Goal: Find specific page/section: Find specific page/section

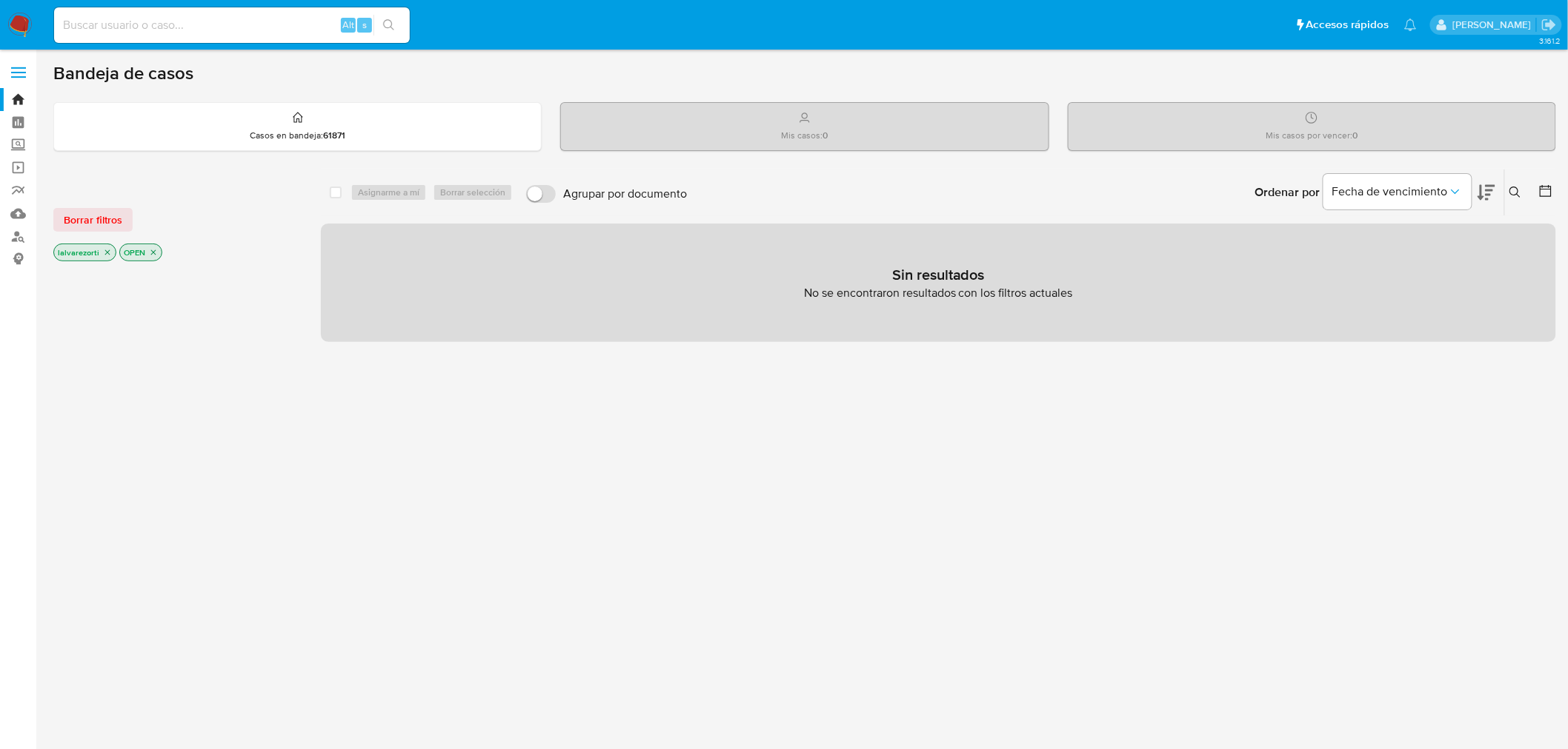
click at [105, 254] on icon "close-filter" at bounding box center [108, 253] width 5 height 5
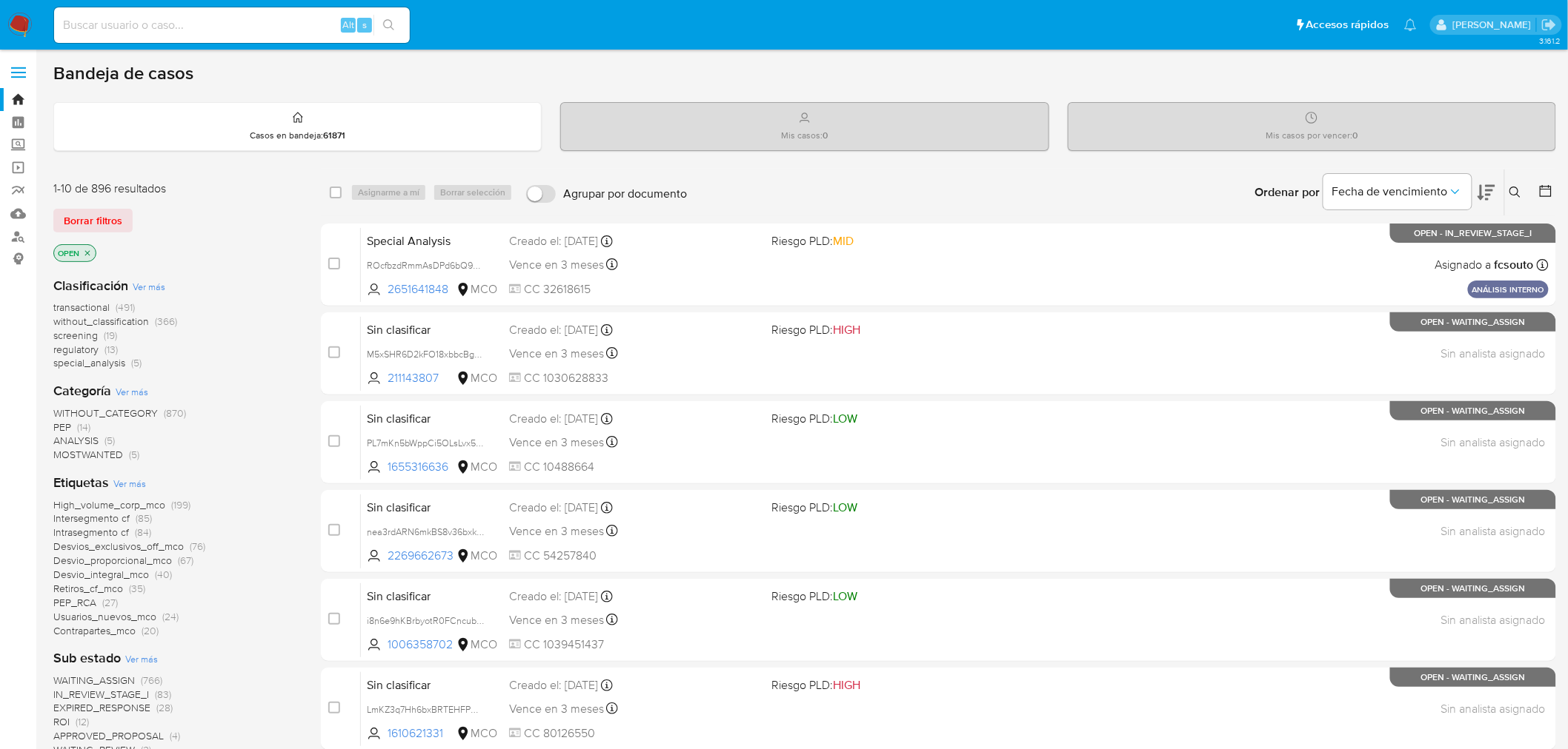
click at [91, 249] on icon "close-filter" at bounding box center [87, 253] width 9 height 9
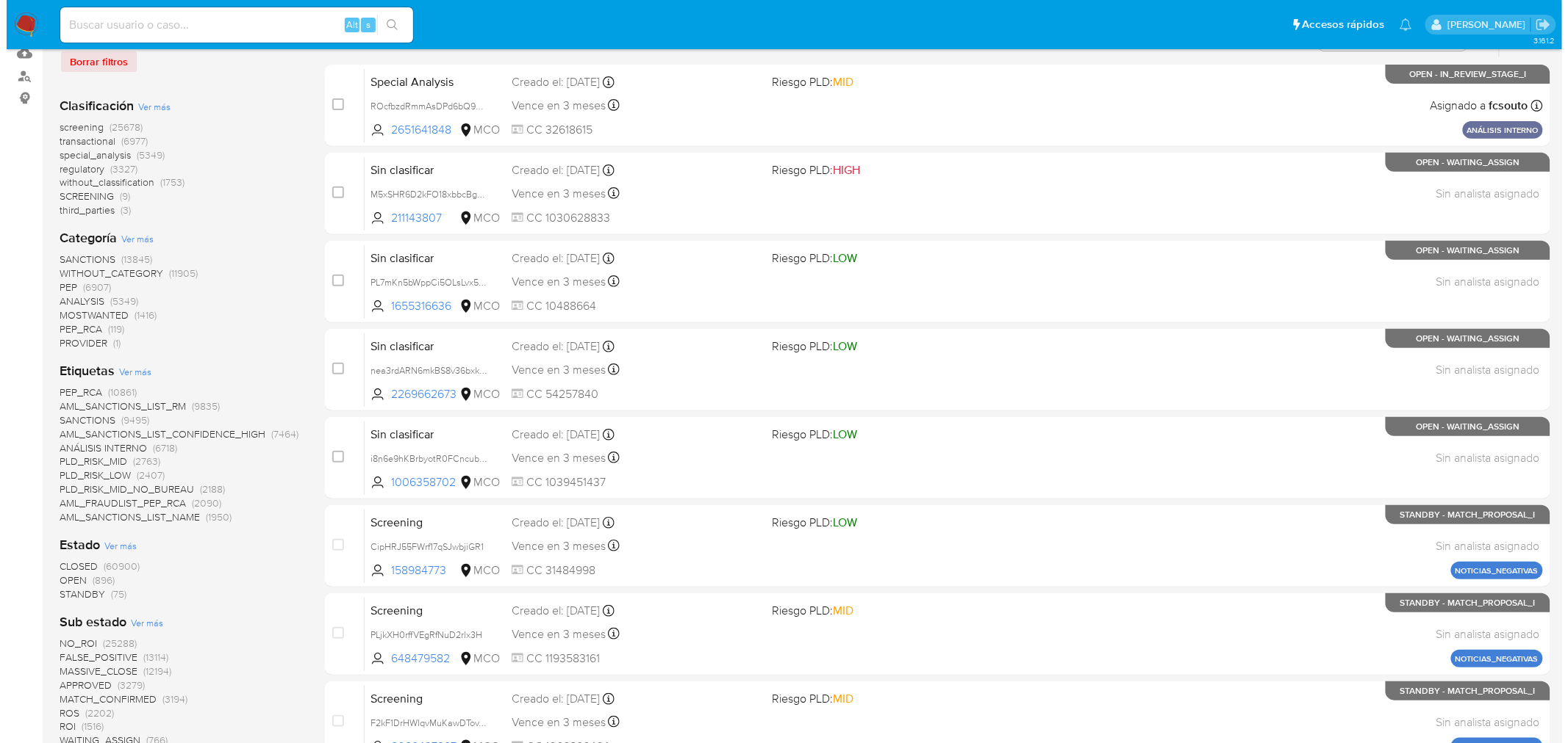
scroll to position [163, 0]
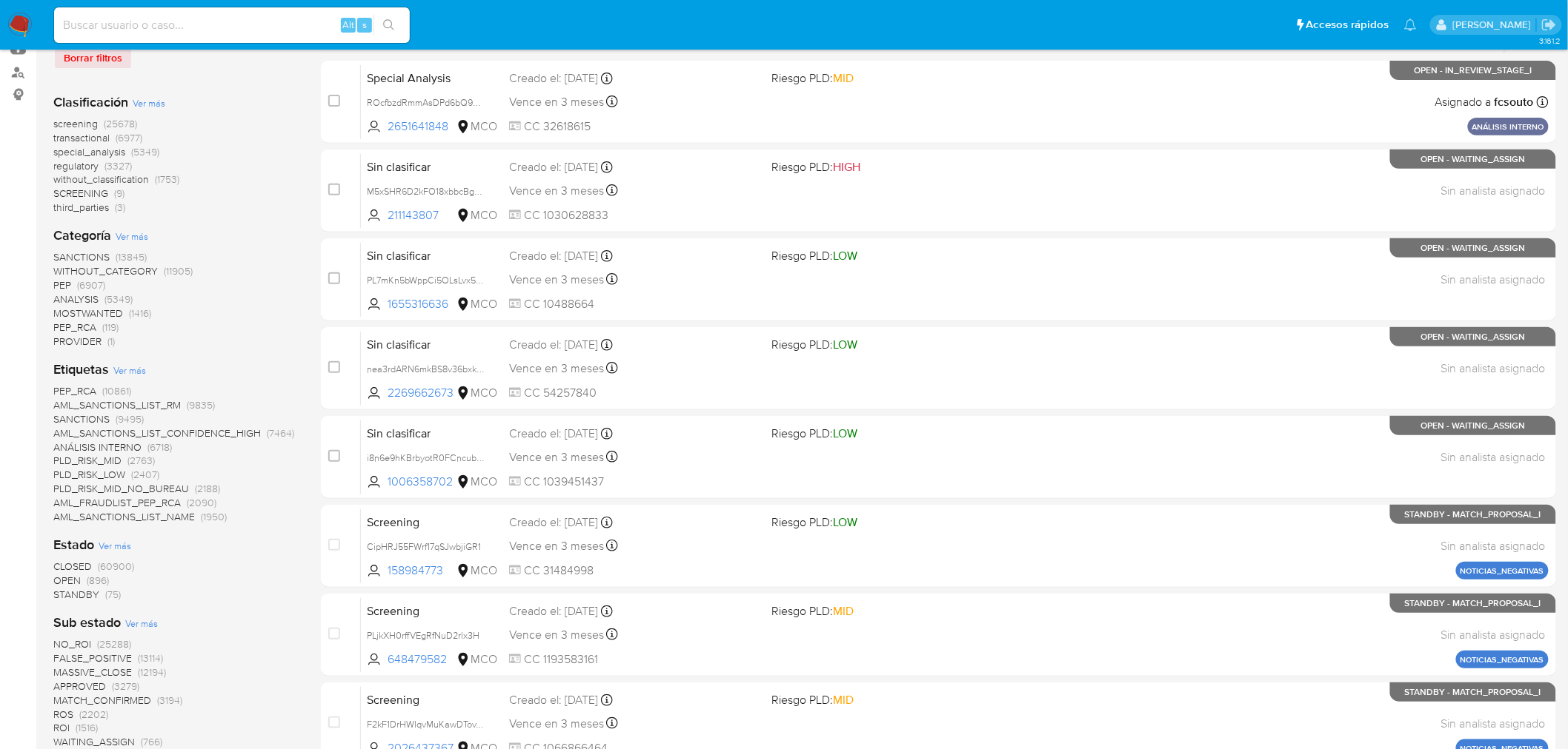
click at [132, 371] on span "Ver más" at bounding box center [129, 370] width 32 height 13
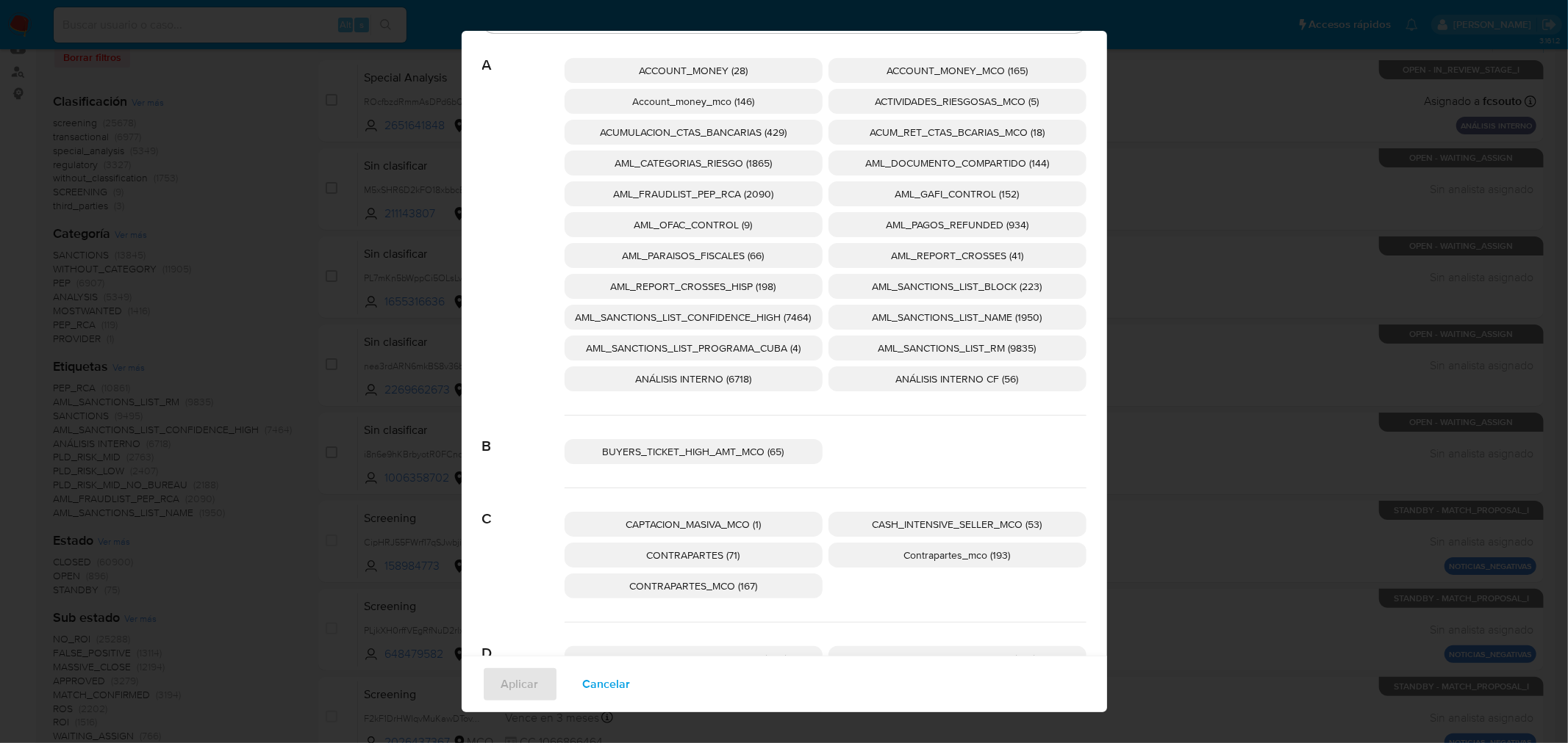
scroll to position [316, 0]
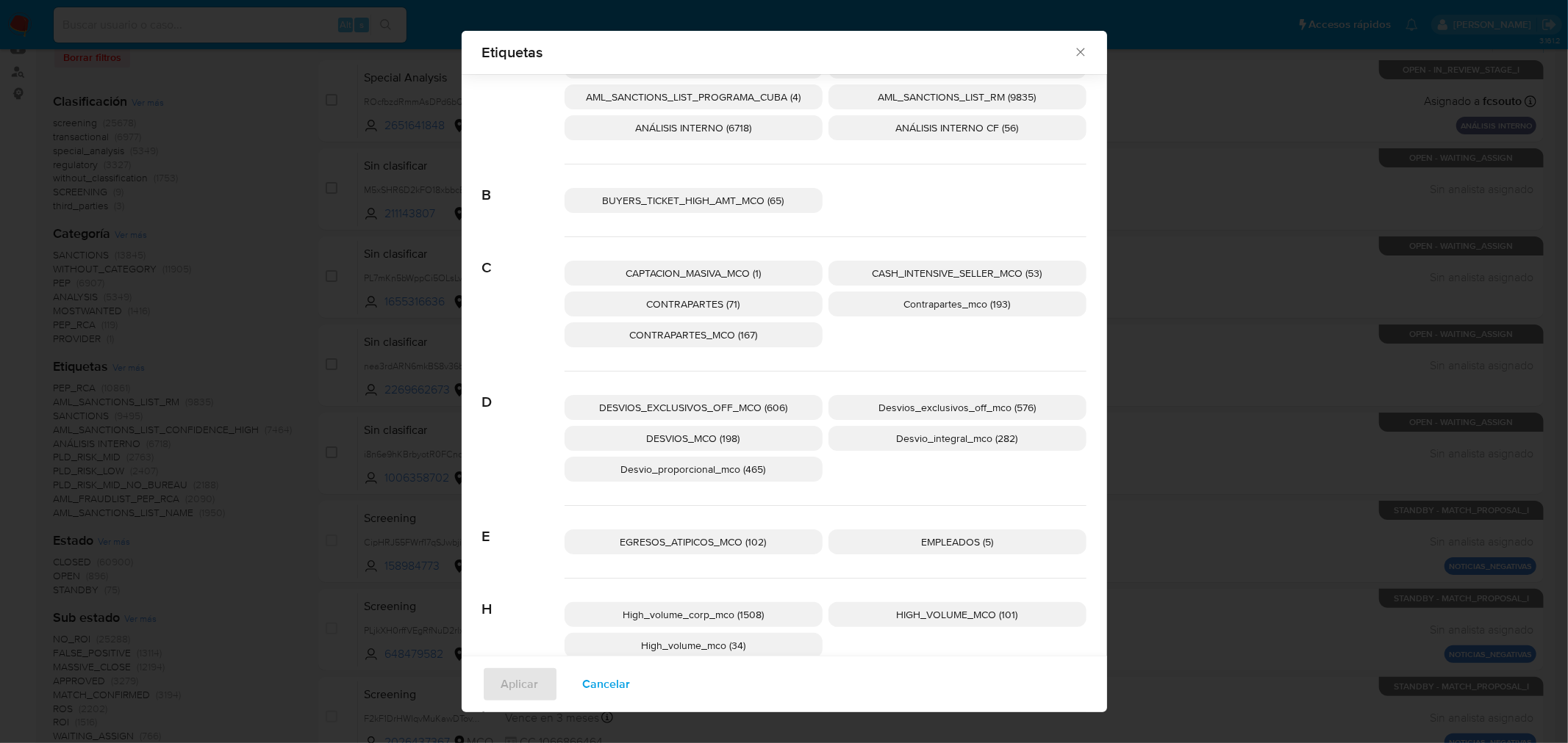
click at [688, 300] on span "CONTRAPARTES (71)" at bounding box center [694, 304] width 94 height 15
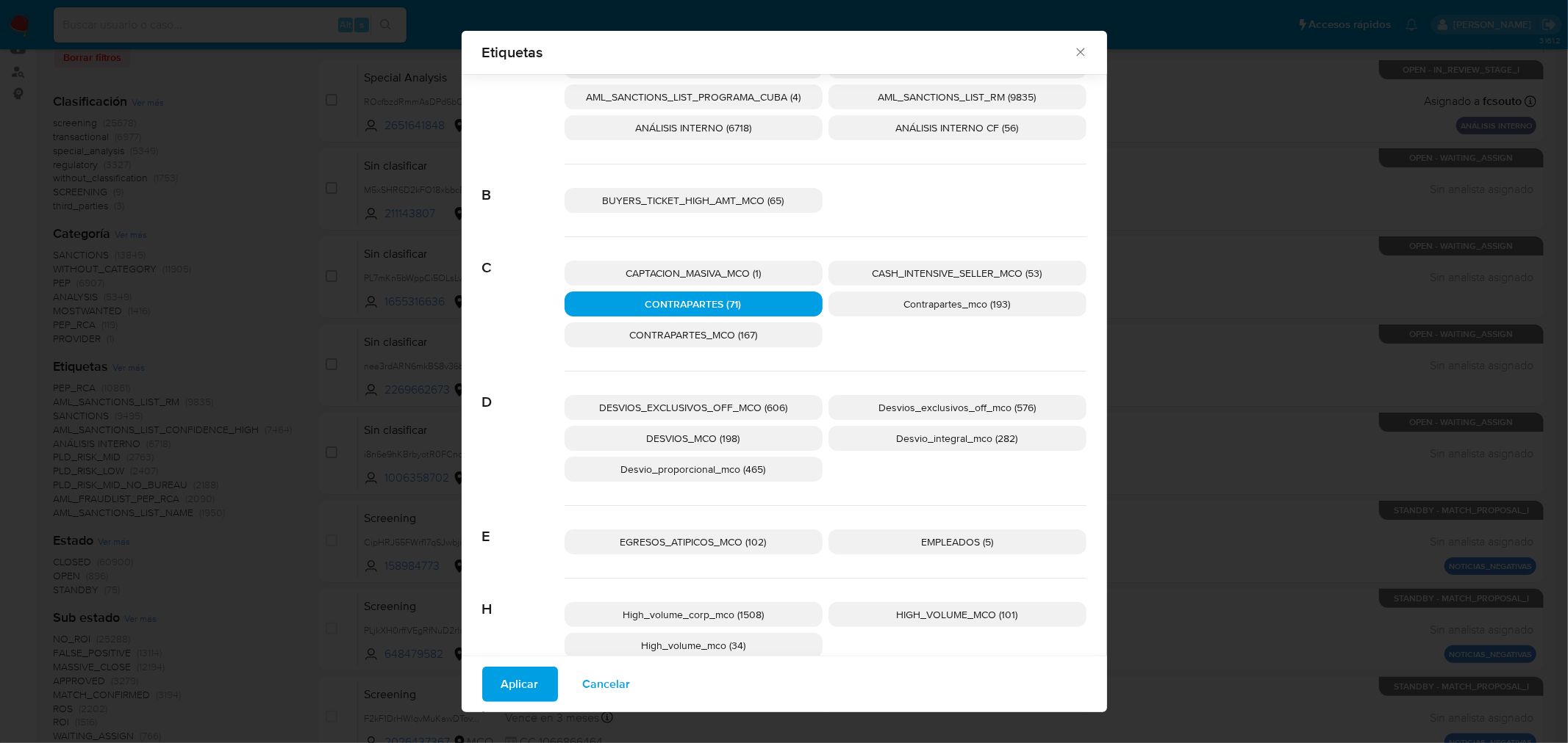
click at [735, 298] on span "CONTRAPARTES (71)" at bounding box center [694, 304] width 97 height 15
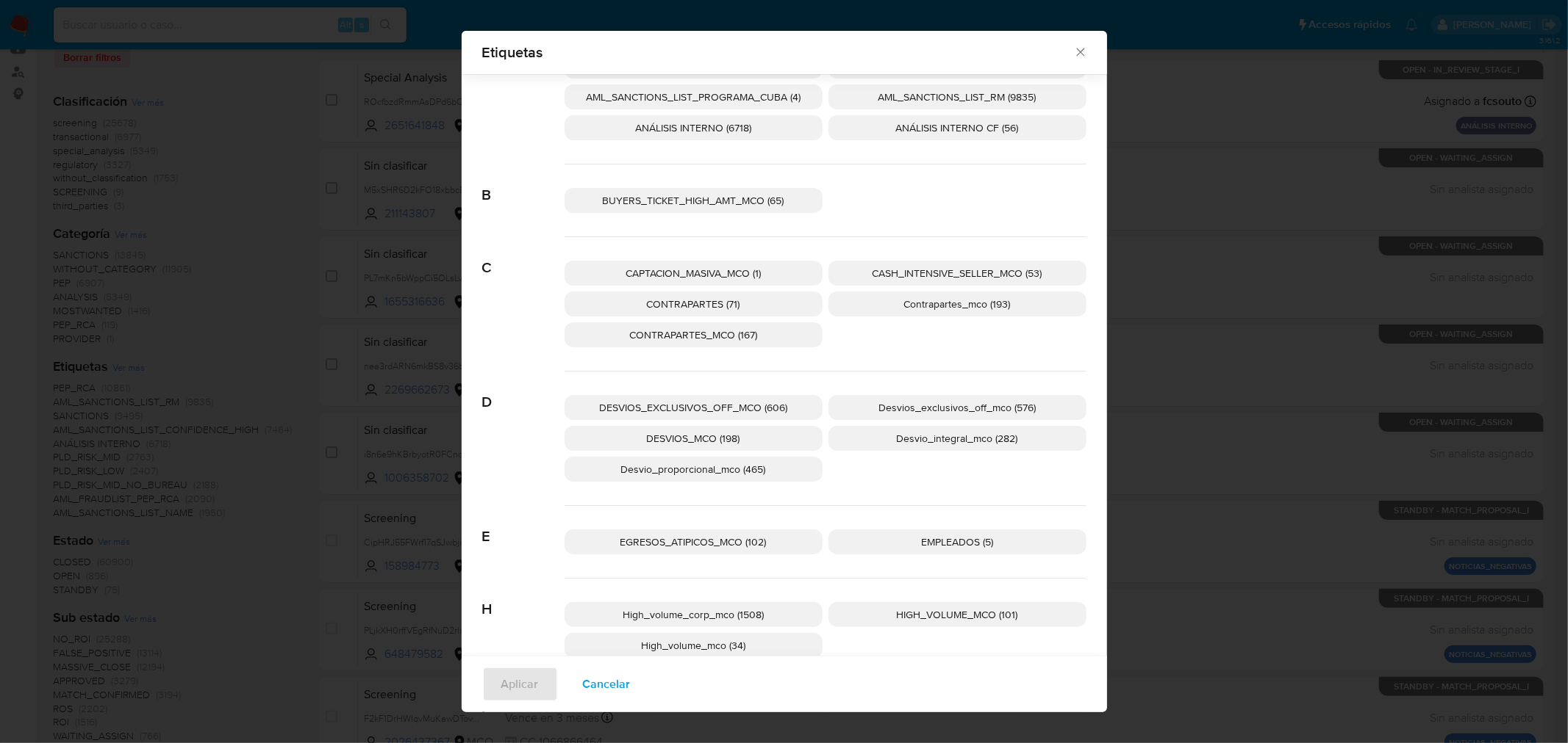
click at [927, 300] on span "Contrapartes_mco (193)" at bounding box center [957, 304] width 107 height 15
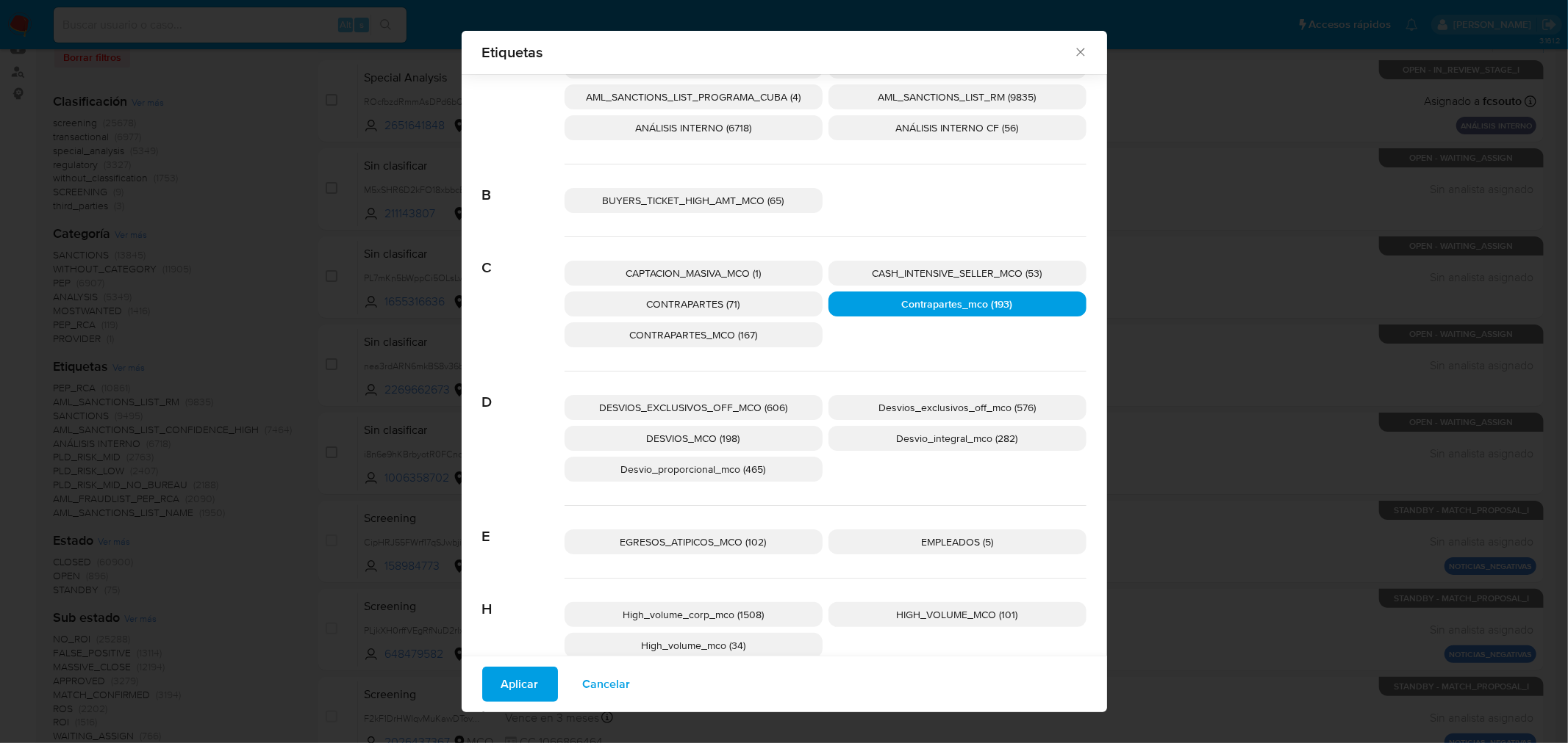
click at [516, 691] on span "Aplicar" at bounding box center [520, 684] width 37 height 32
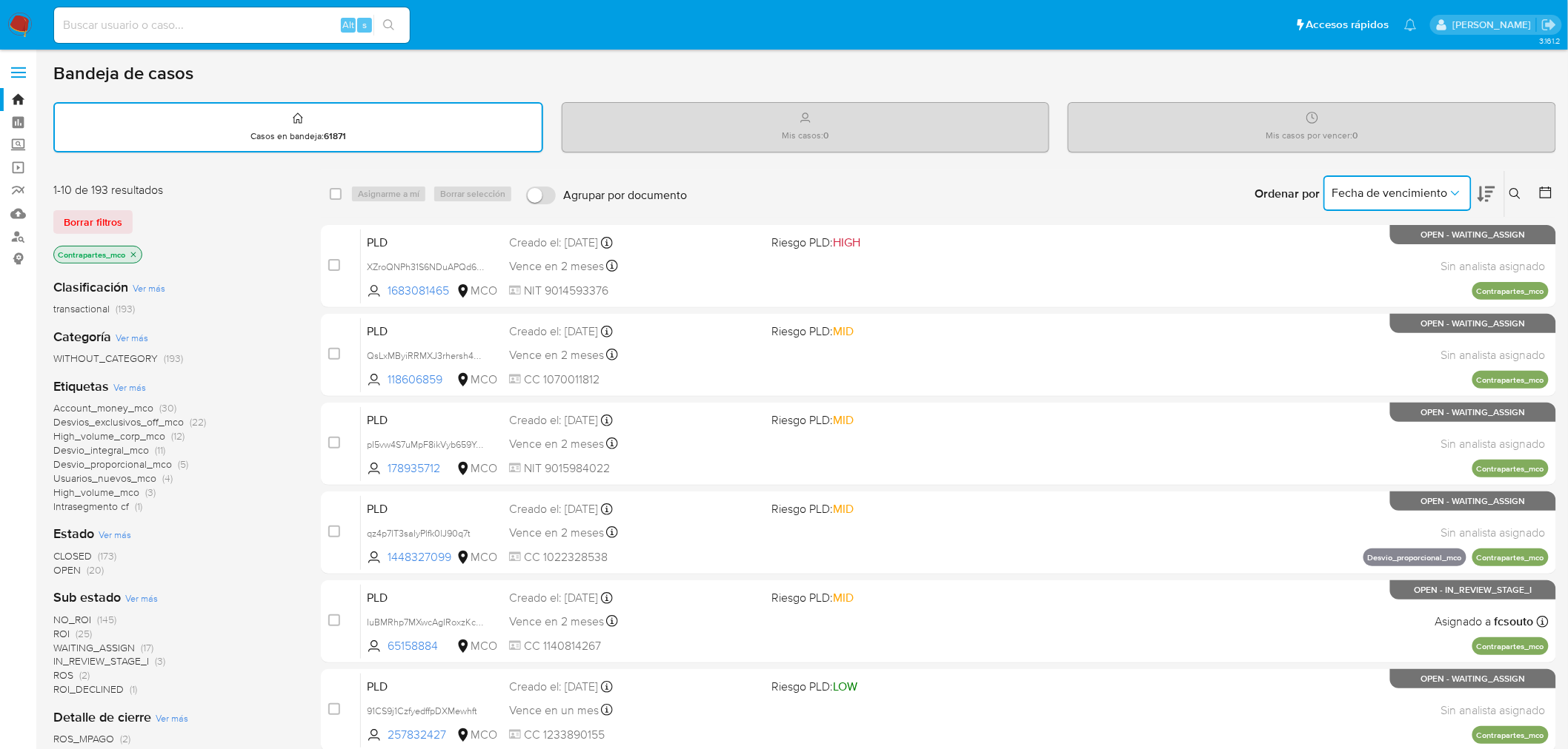
click at [1357, 202] on button "Fecha de vencimiento" at bounding box center [1397, 193] width 148 height 35
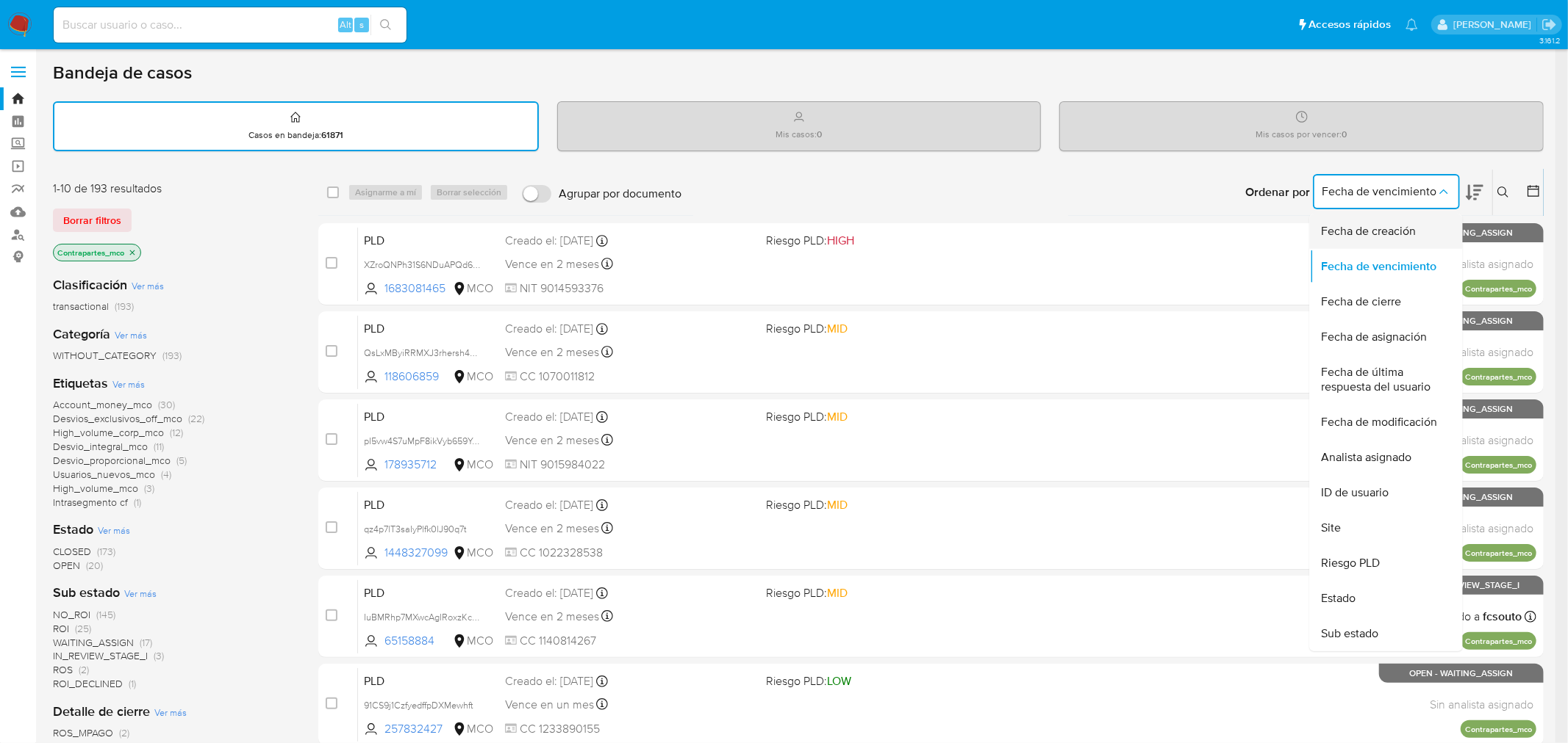
click at [1403, 228] on span "Fecha de creación" at bounding box center [1369, 231] width 95 height 15
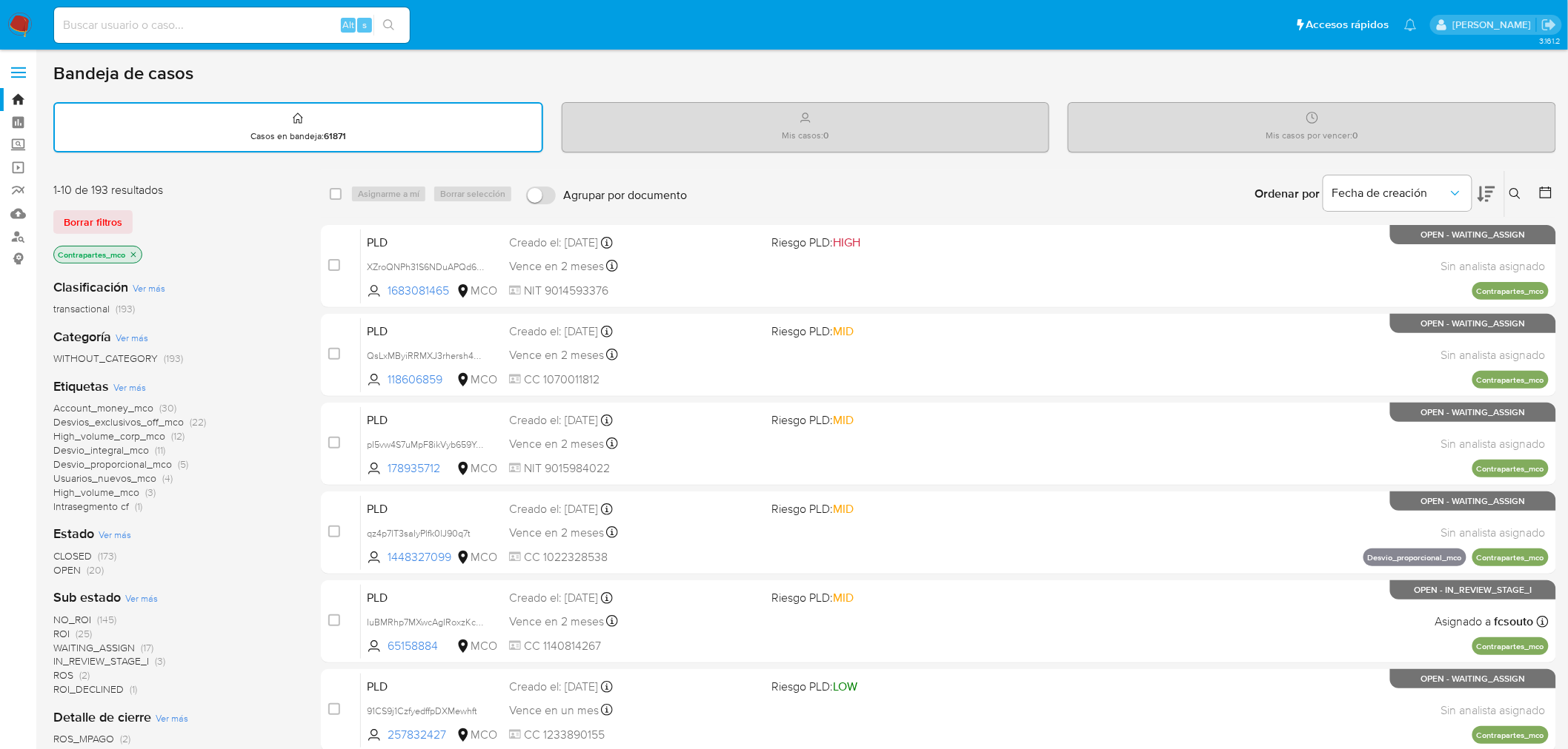
click at [1535, 189] on div at bounding box center [1543, 194] width 27 height 46
click at [1539, 189] on icon at bounding box center [1545, 192] width 15 height 15
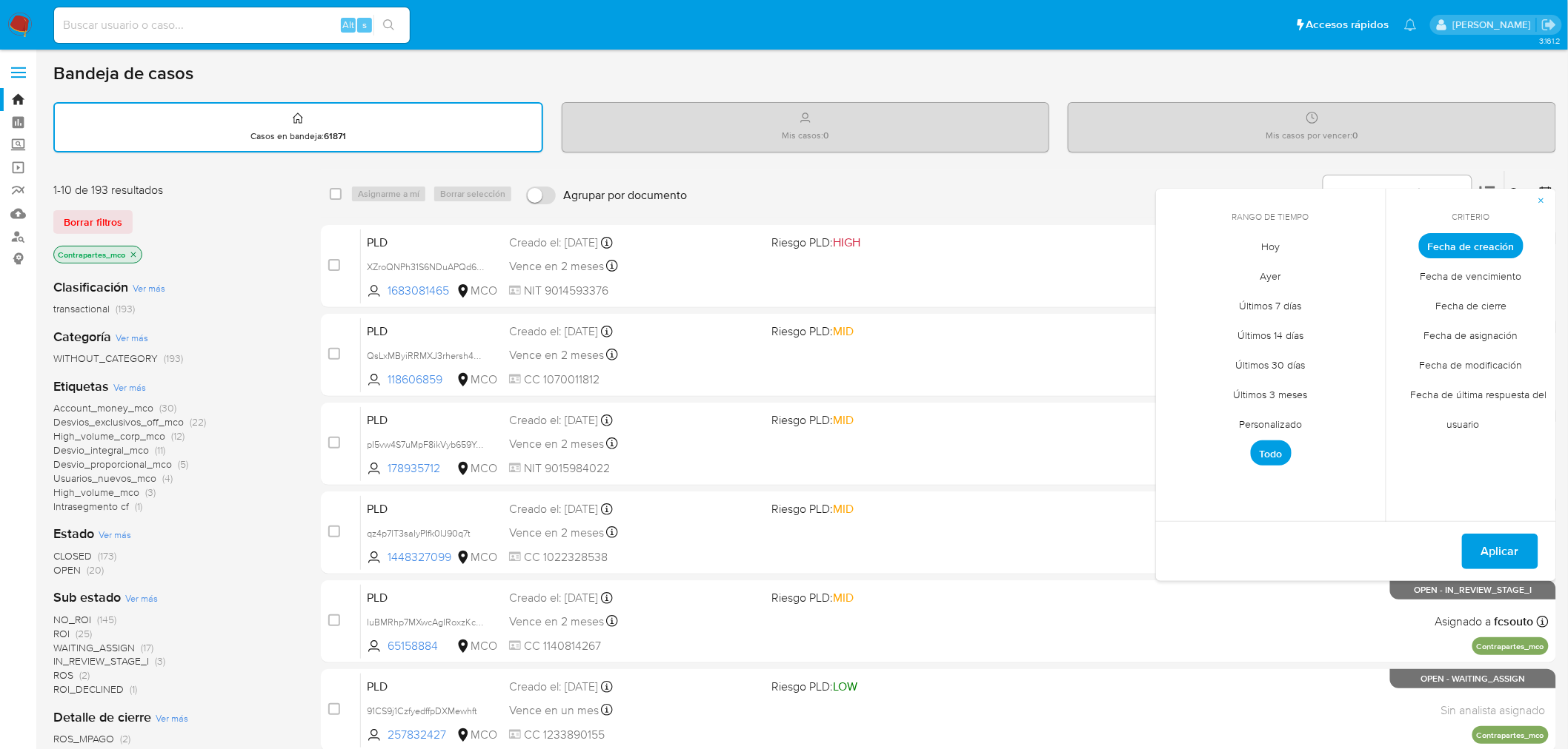
click at [1486, 246] on span "Fecha de creación" at bounding box center [1471, 246] width 104 height 25
click at [1291, 426] on span "Personalizado" at bounding box center [1271, 425] width 94 height 31
click at [1181, 276] on icon "Mes anterior" at bounding box center [1178, 273] width 18 height 18
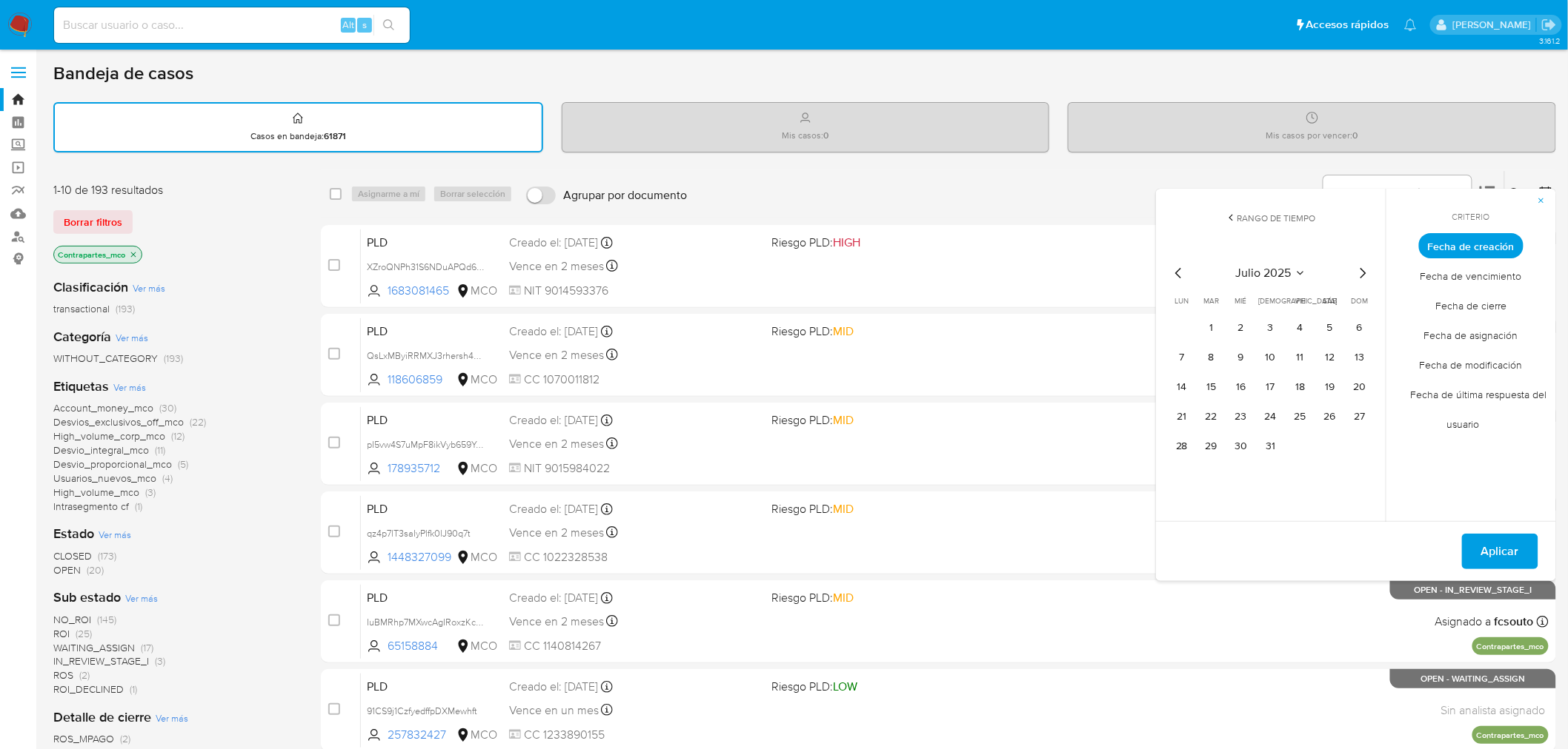
click at [1181, 276] on icon "Mes anterior" at bounding box center [1178, 273] width 18 height 18
click at [1181, 275] on icon "Mes anterior" at bounding box center [1178, 273] width 18 height 18
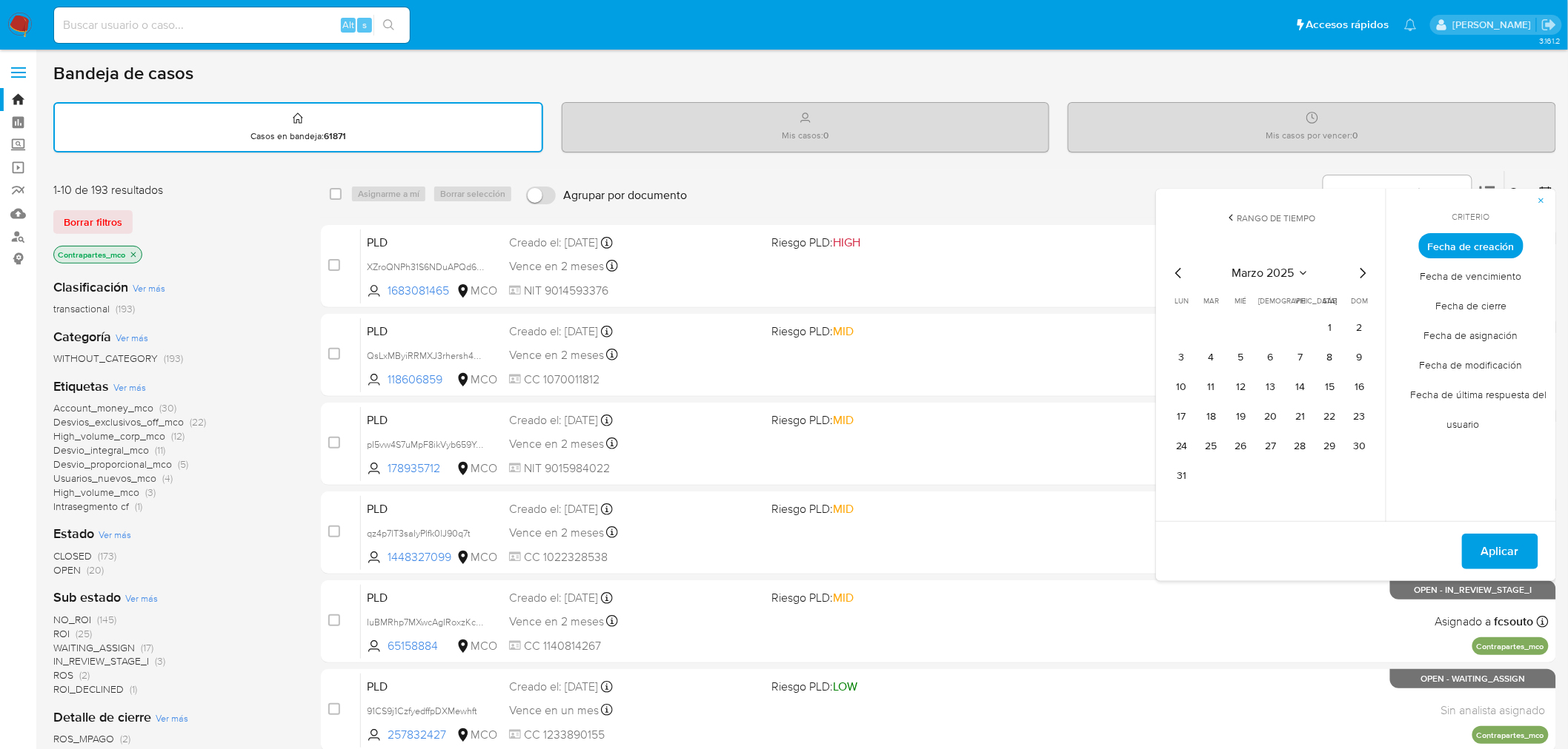
click at [1181, 275] on icon "Mes anterior" at bounding box center [1178, 273] width 18 height 18
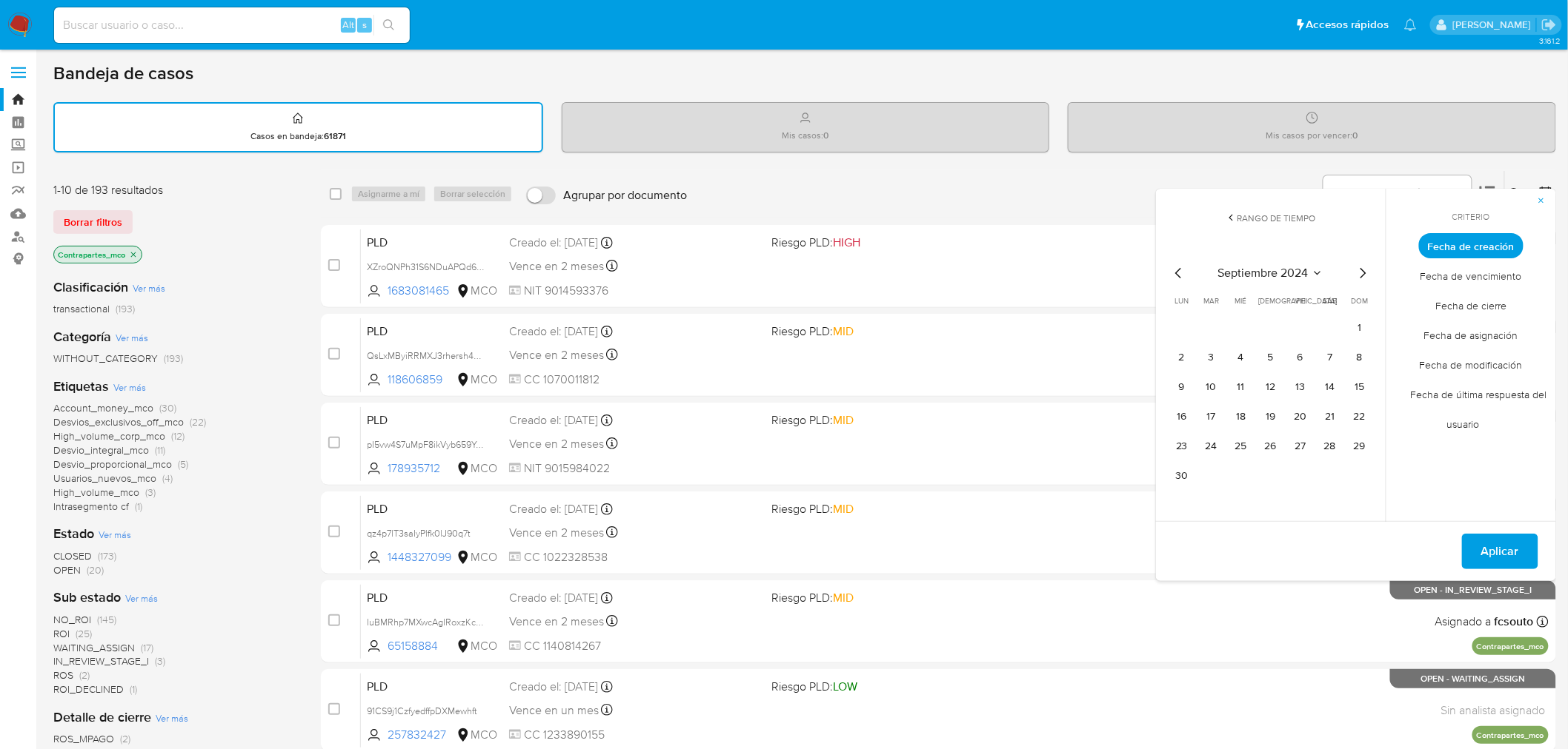
click at [1181, 275] on icon "Mes anterior" at bounding box center [1178, 273] width 18 height 18
click at [1365, 275] on icon "Mes siguiente" at bounding box center [1362, 273] width 18 height 18
click at [1361, 323] on button "1" at bounding box center [1360, 328] width 24 height 24
click at [1357, 267] on icon "Mes siguiente" at bounding box center [1362, 273] width 18 height 18
click at [1360, 269] on icon "Mes siguiente" at bounding box center [1362, 273] width 18 height 18
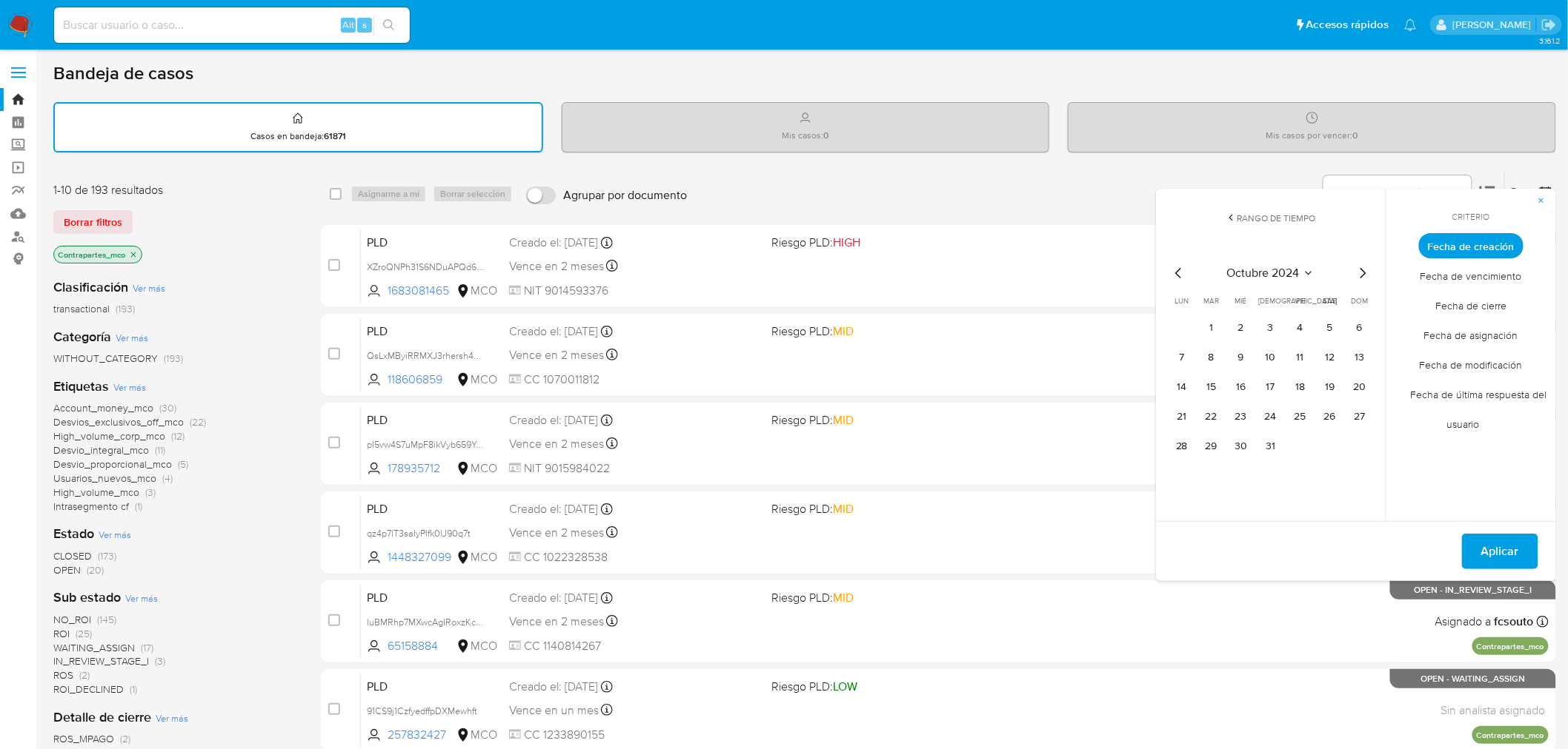
click at [1360, 269] on icon "Mes siguiente" at bounding box center [1362, 273] width 18 height 18
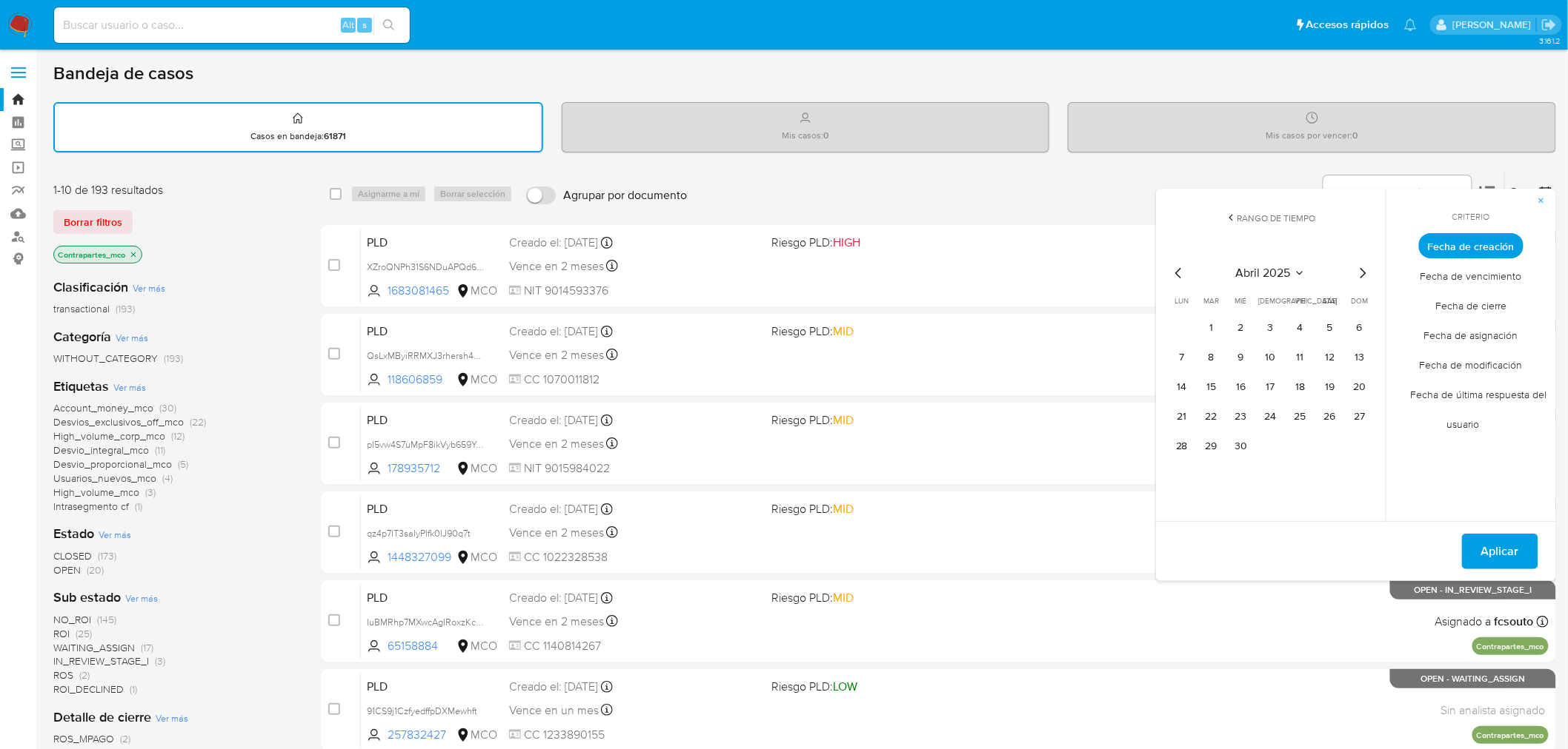
click at [1360, 269] on icon "Mes siguiente" at bounding box center [1362, 273] width 18 height 18
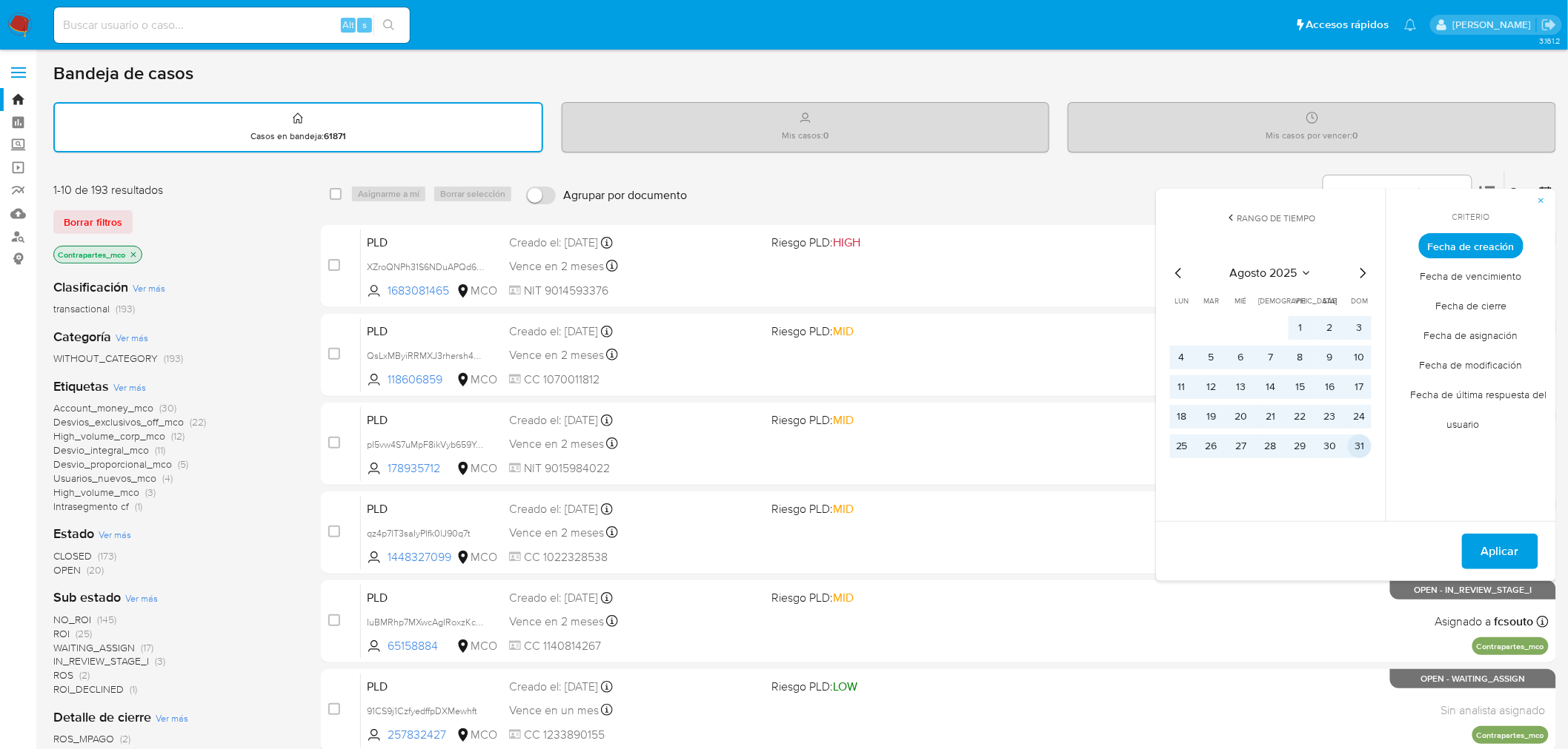
click at [1357, 444] on button "31" at bounding box center [1360, 447] width 24 height 24
click at [1503, 554] on span "Aplicar" at bounding box center [1500, 551] width 38 height 32
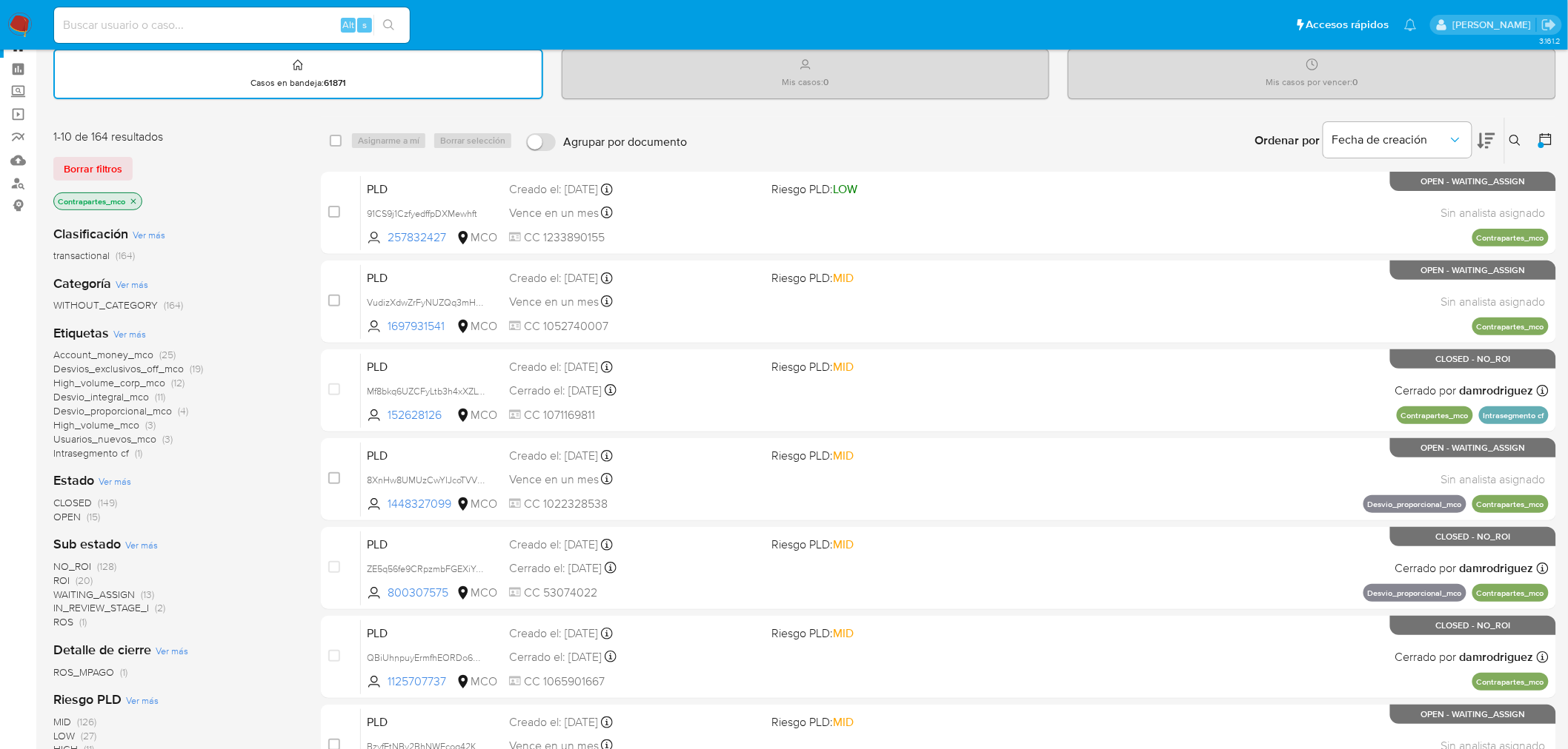
scroll to position [82, 0]
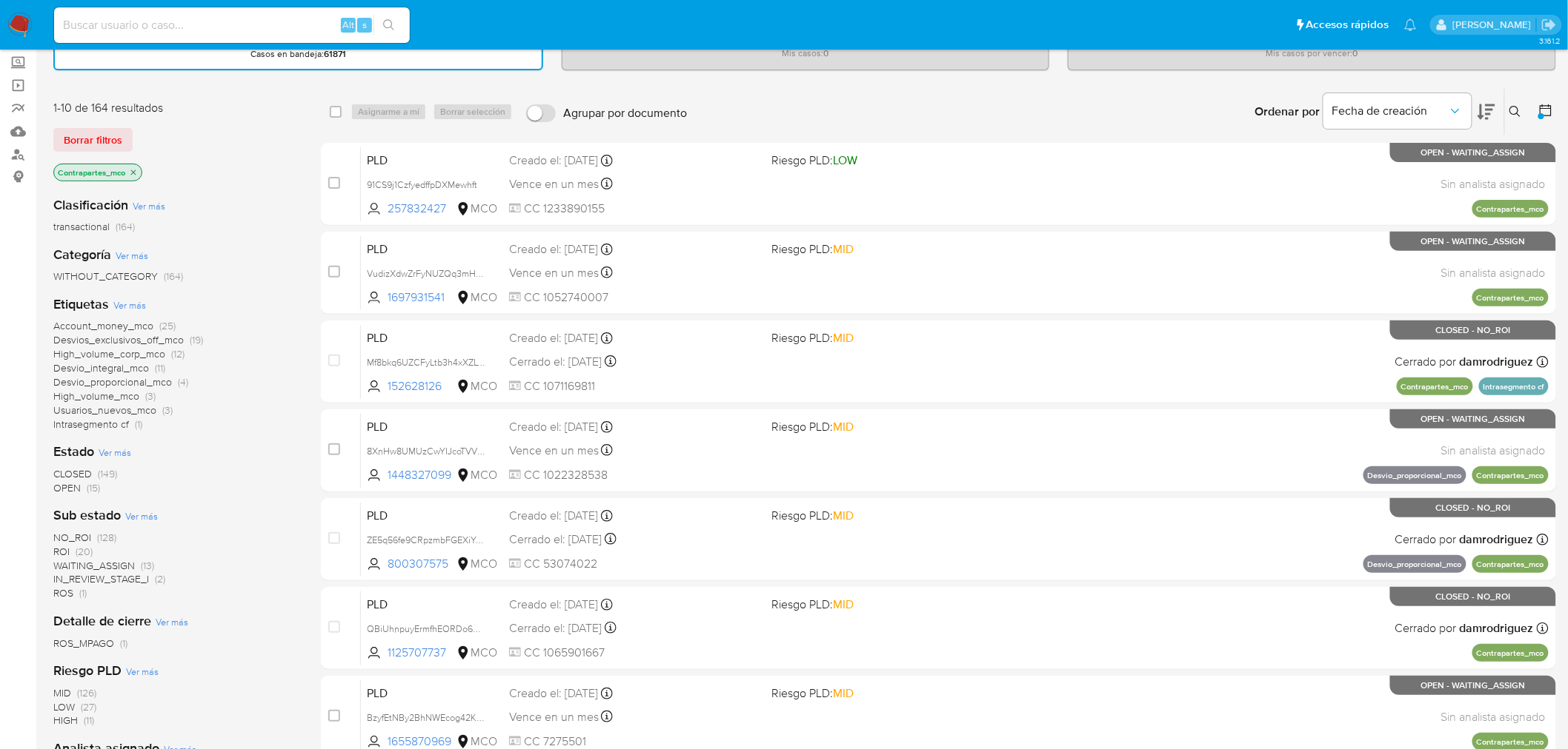
click at [124, 449] on span "Ver más" at bounding box center [114, 452] width 32 height 13
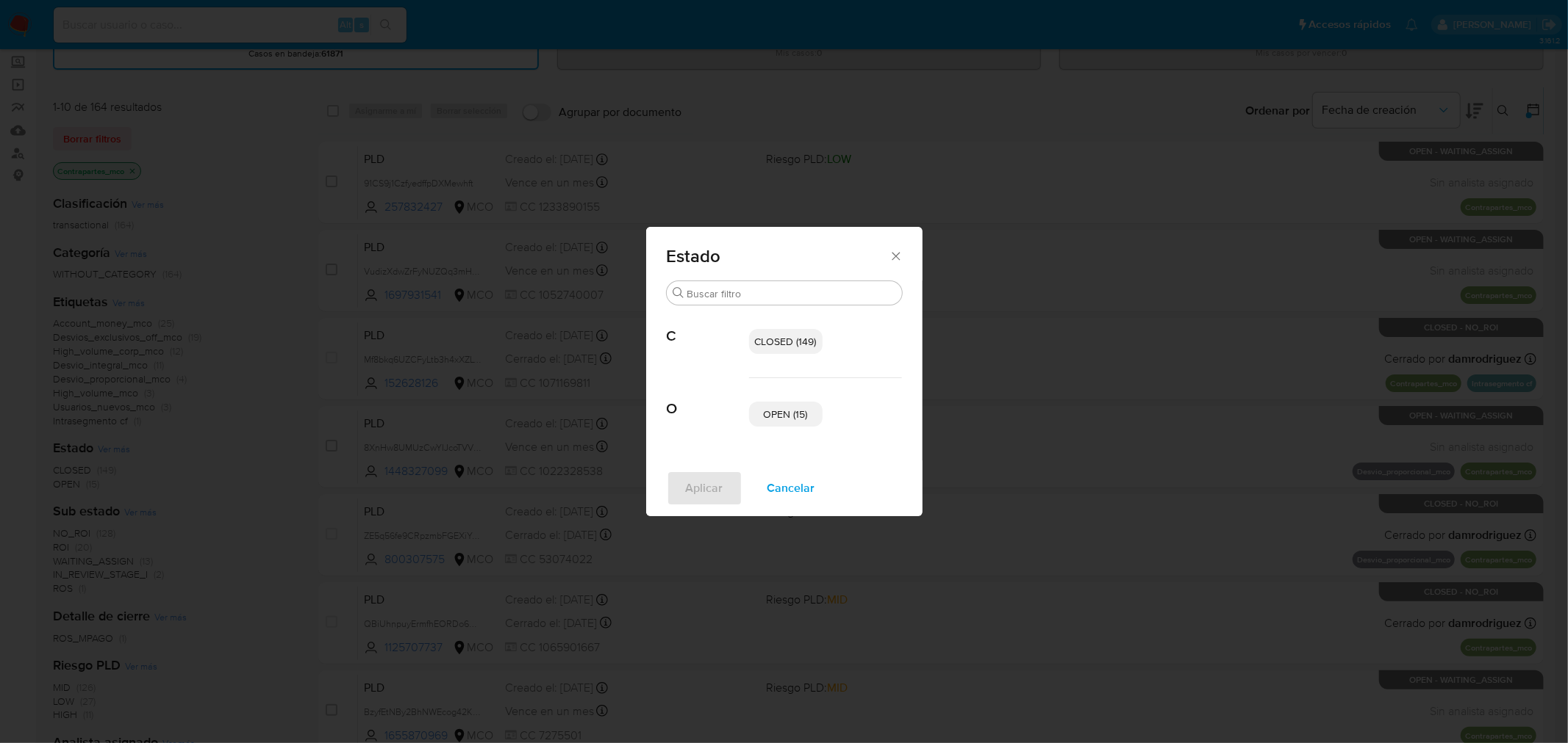
click at [899, 255] on icon "Cerrar" at bounding box center [895, 256] width 15 height 15
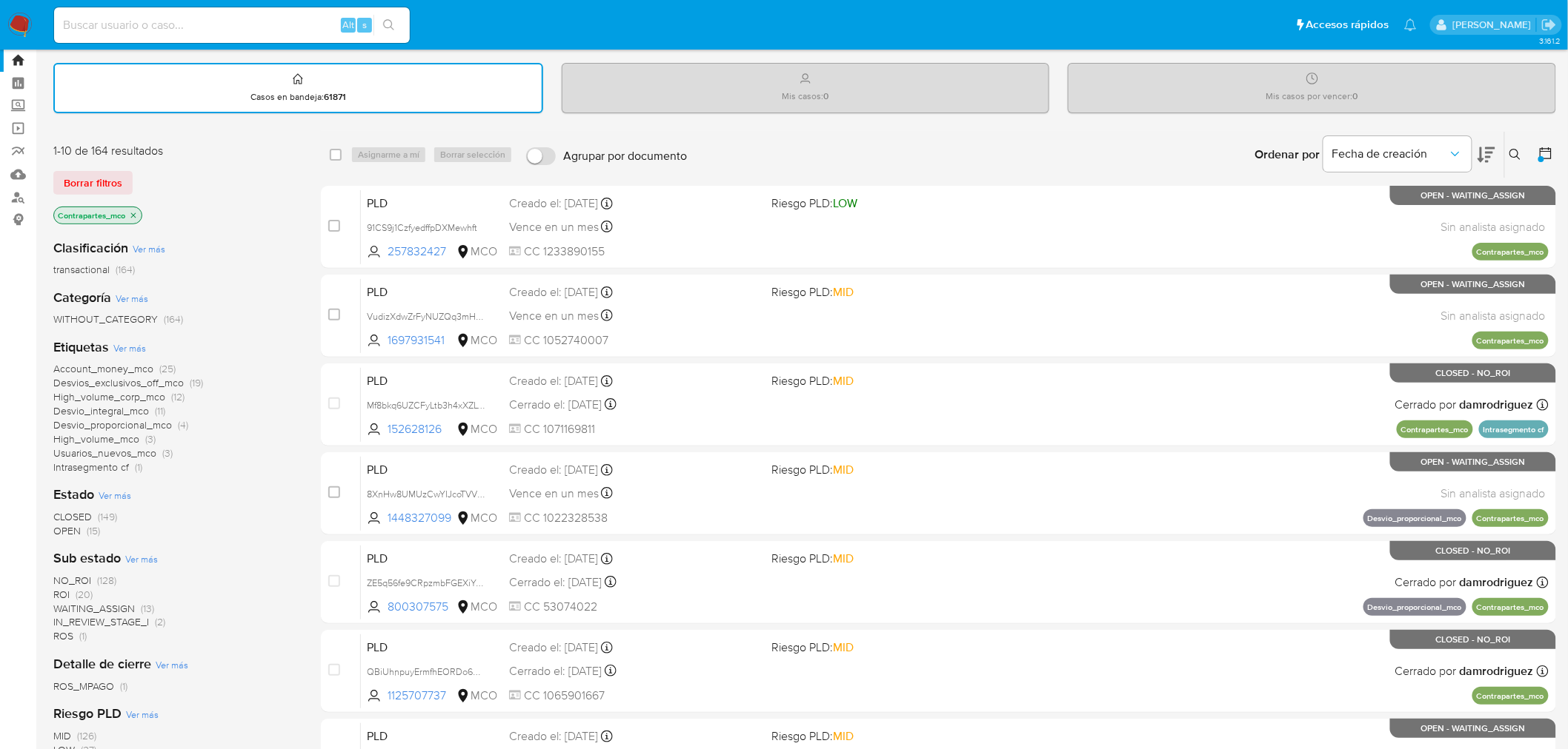
scroll to position [0, 0]
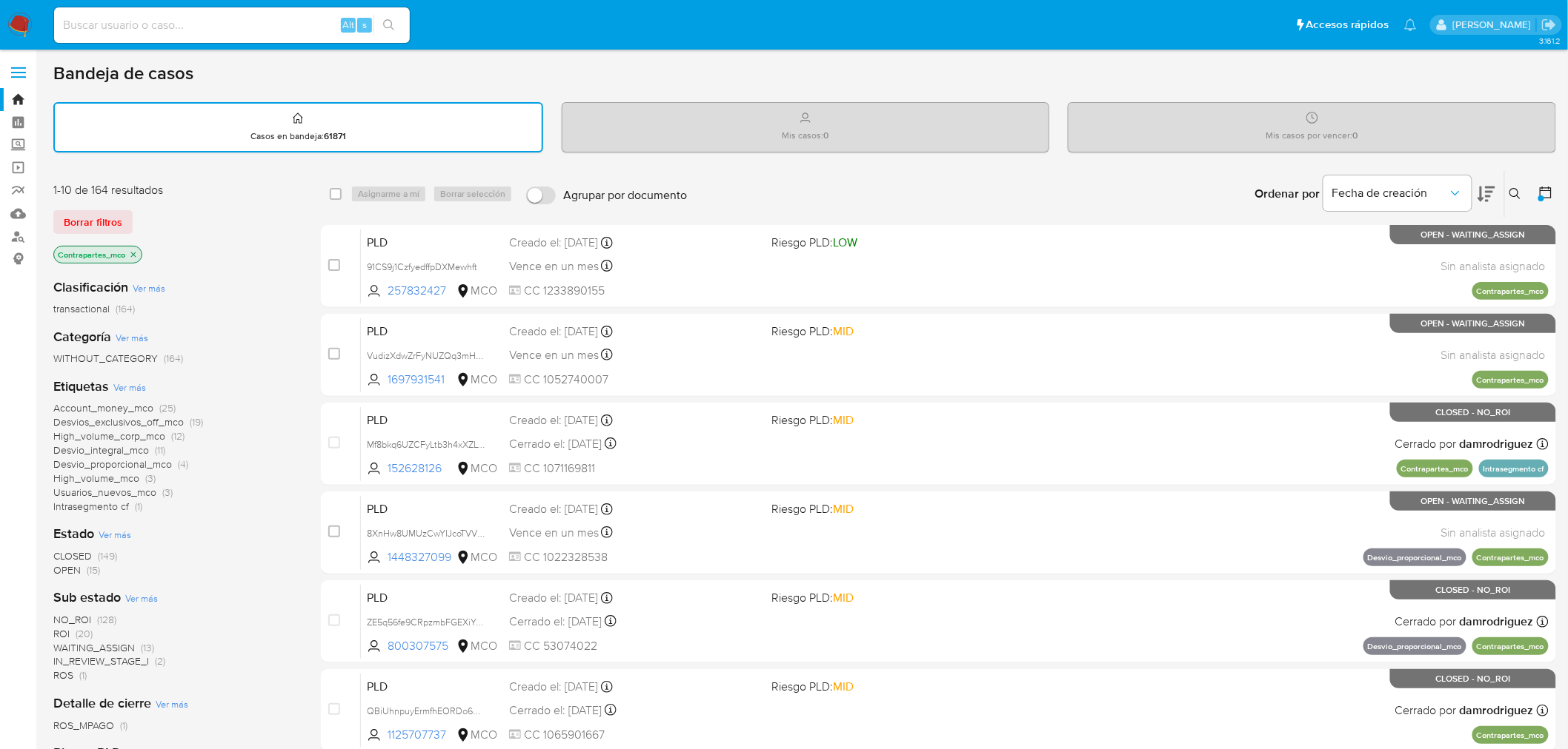
click at [129, 384] on span "Ver más" at bounding box center [129, 387] width 32 height 13
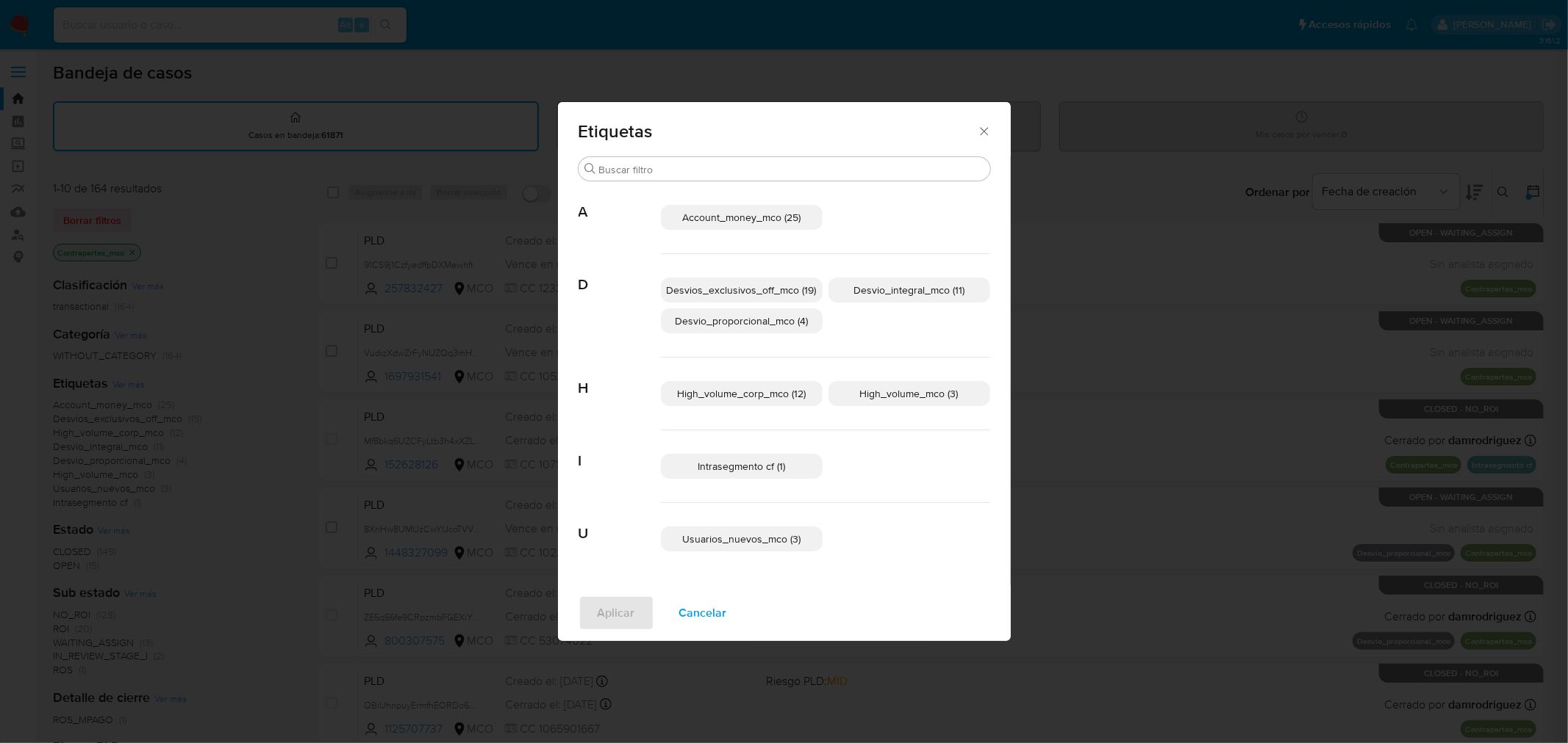
click at [761, 216] on span "Account_money_mco (25)" at bounding box center [741, 217] width 118 height 15
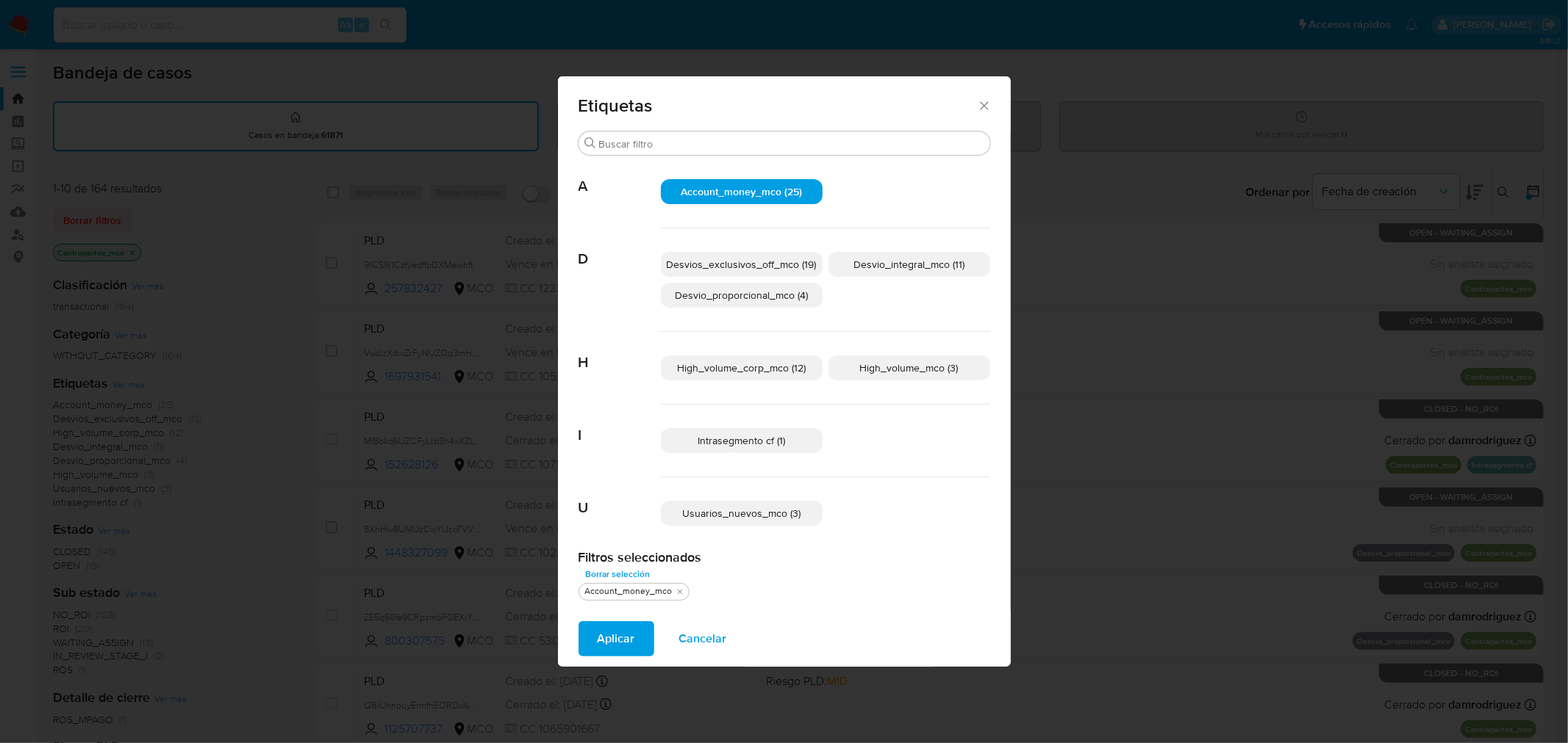
click at [756, 267] on span "Desvios_exclusivos_off_mco (19)" at bounding box center [741, 264] width 150 height 15
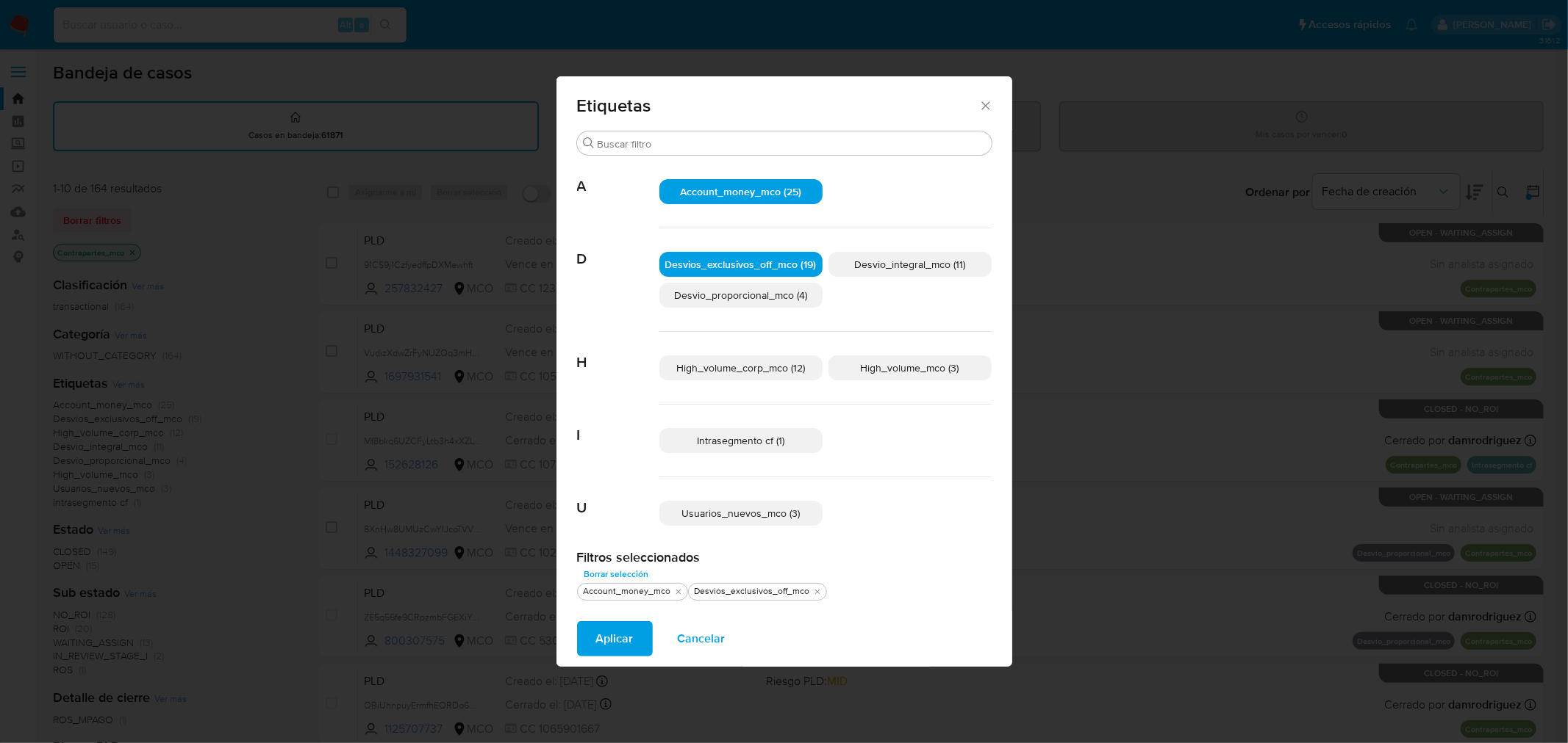
click at [866, 262] on span "Desvio_integral_mco (11)" at bounding box center [909, 264] width 111 height 15
click at [777, 294] on span "Desvio_proporcional_mco (4)" at bounding box center [740, 295] width 133 height 15
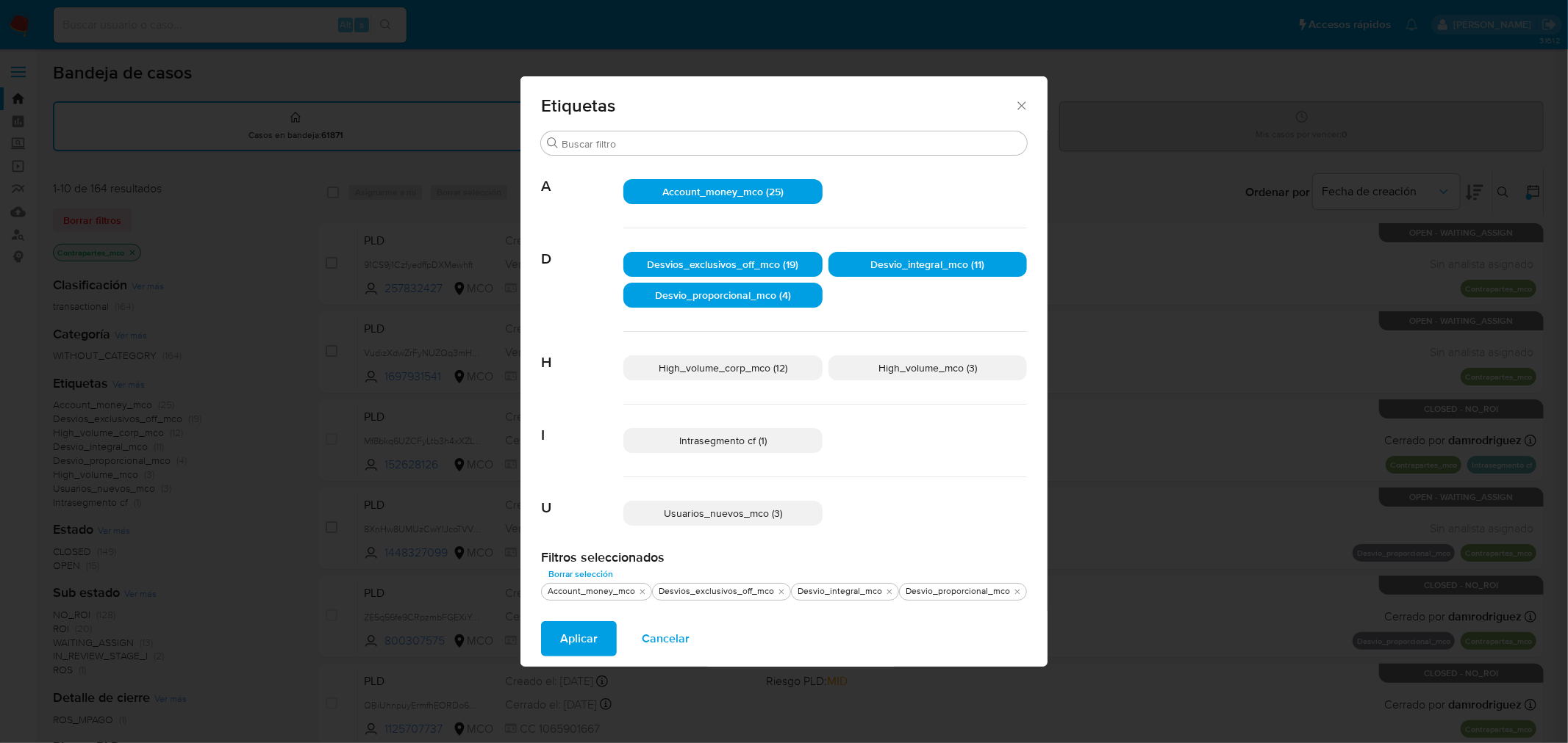
click at [743, 382] on div "High_volume_corp_mco (12) High_volume_mco (3)" at bounding box center [825, 368] width 404 height 72
click at [765, 370] on span "High_volume_corp_mco (12)" at bounding box center [722, 368] width 129 height 15
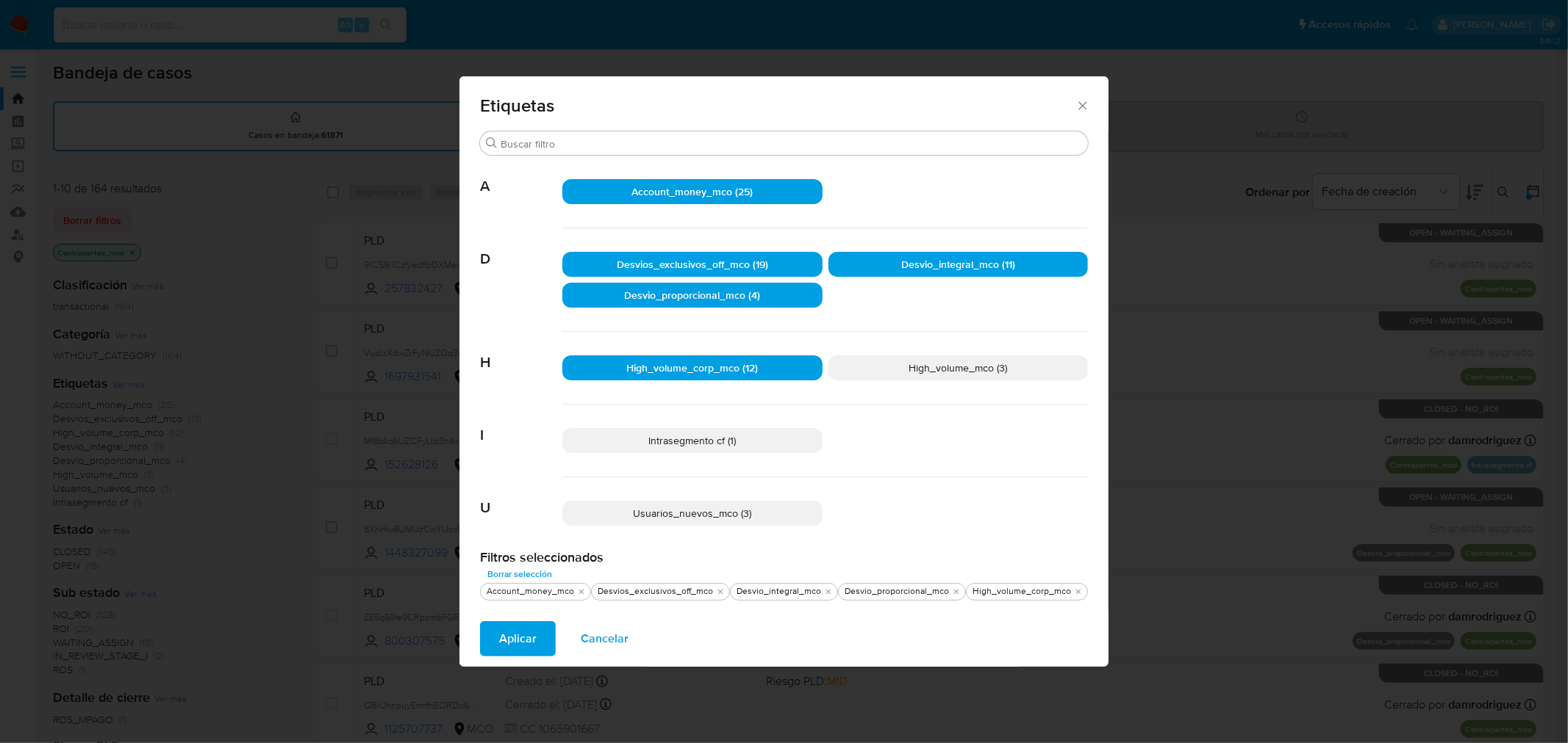
click at [916, 368] on span "High_volume_mco (3)" at bounding box center [958, 368] width 98 height 15
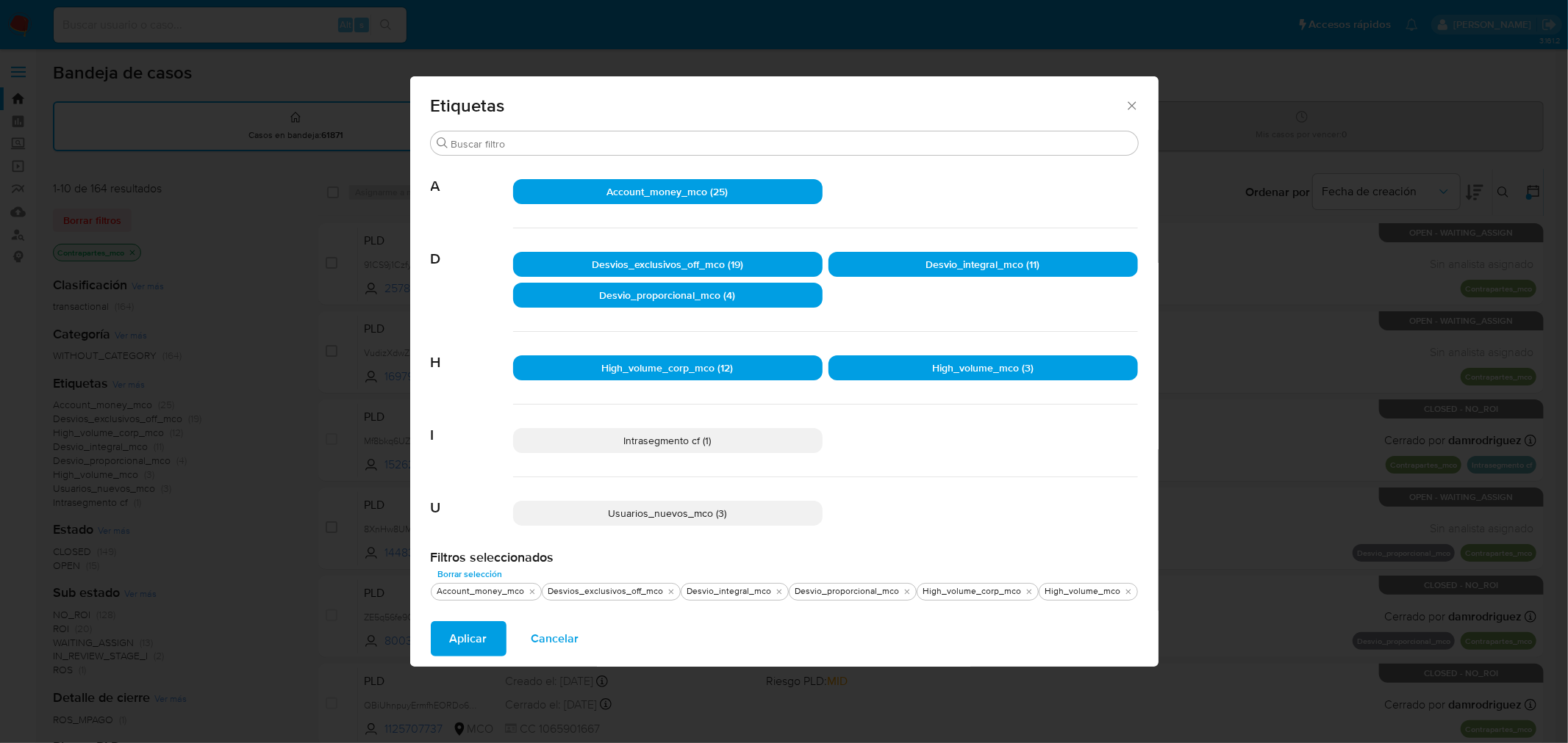
click at [669, 516] on span "Usuarios_nuevos_mco (3)" at bounding box center [668, 513] width 118 height 15
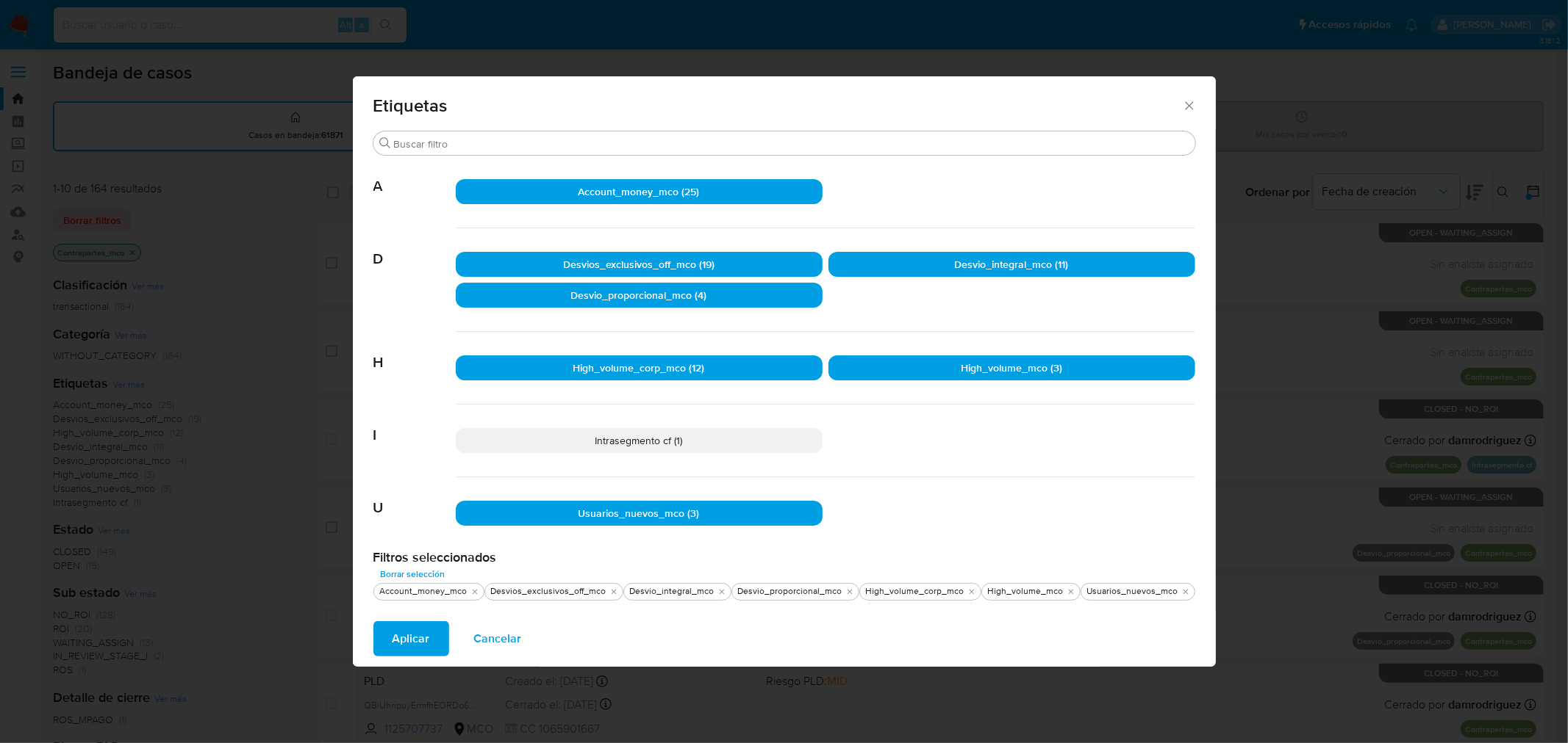
click at [419, 639] on span "Aplicar" at bounding box center [411, 639] width 37 height 32
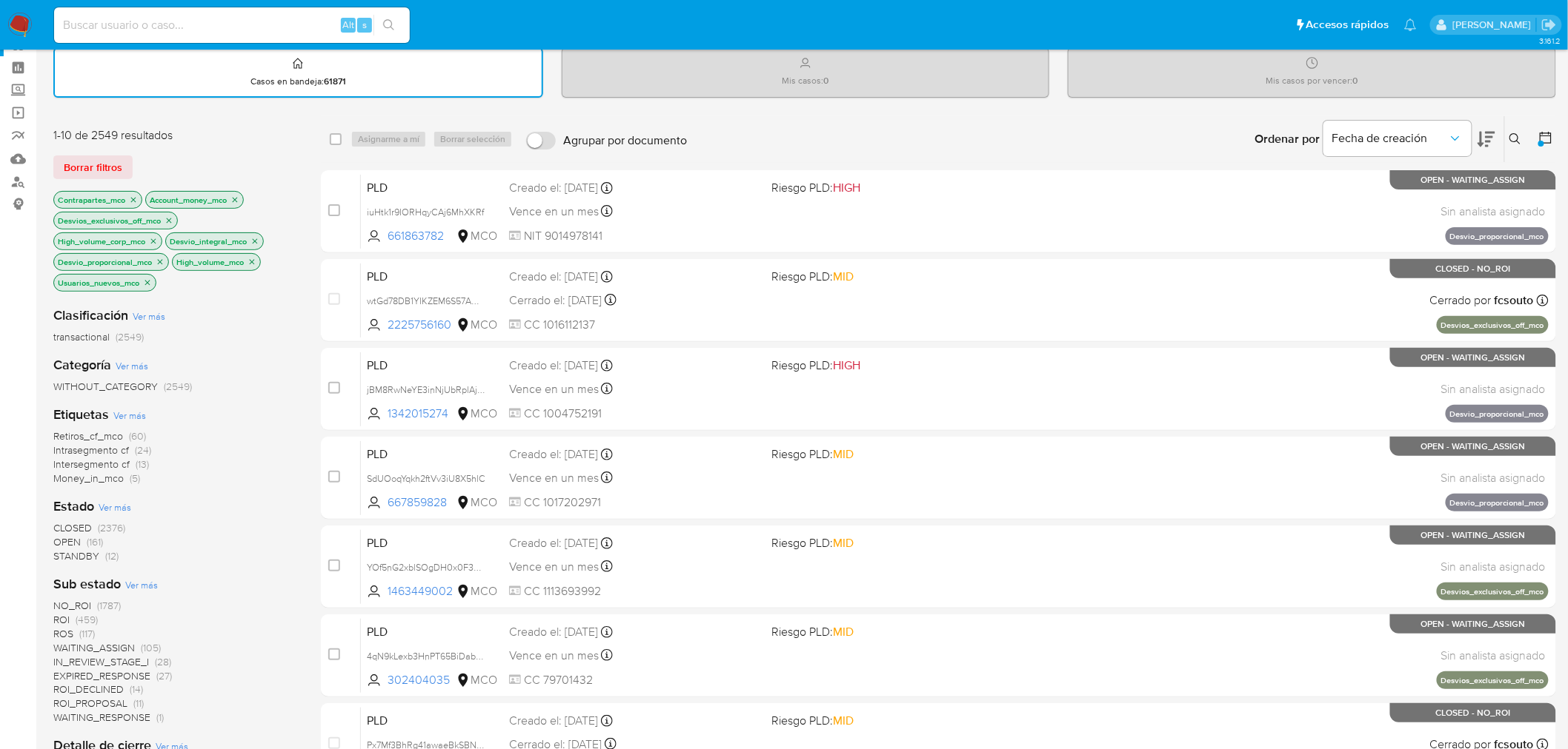
scroll to position [48, 0]
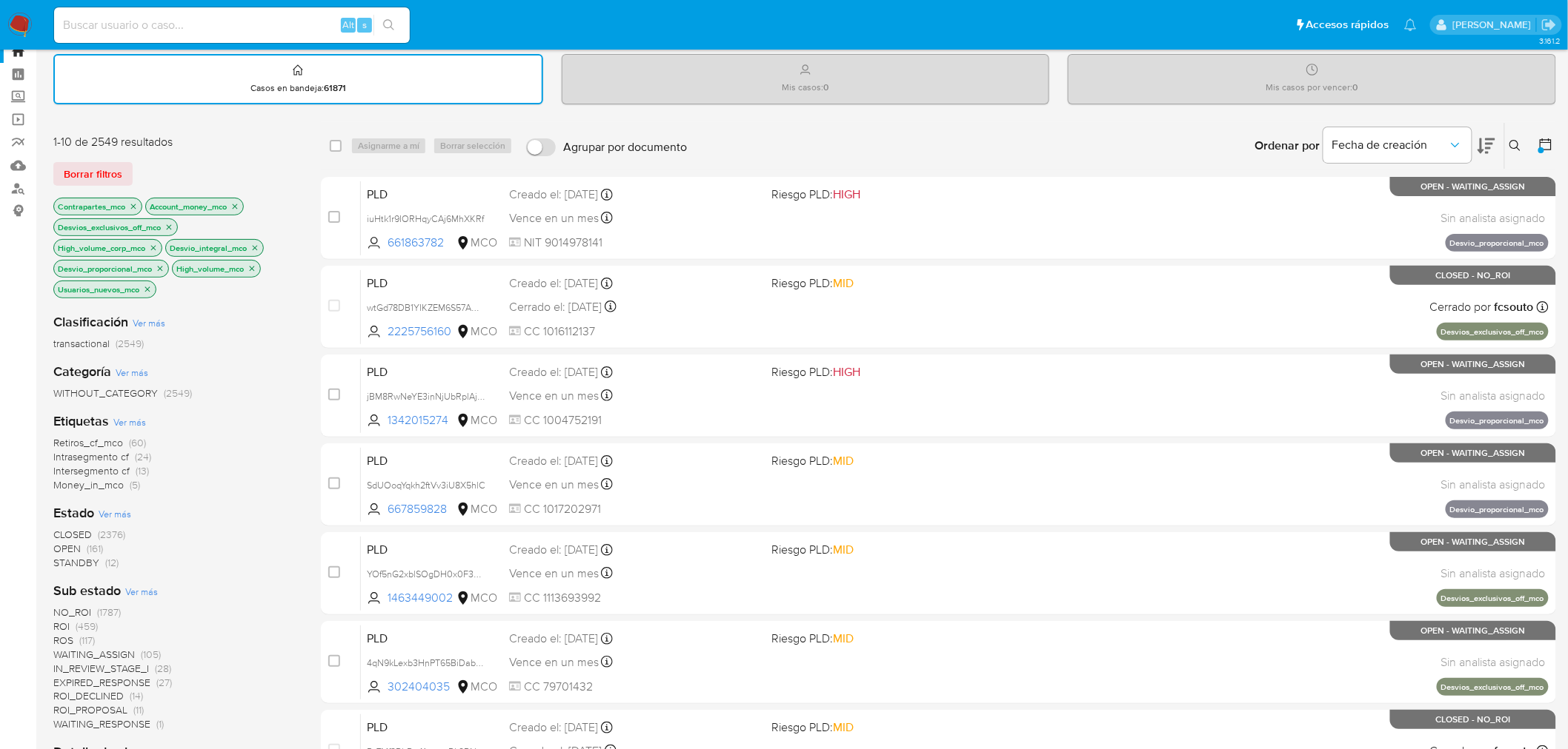
click at [126, 422] on span "Ver más" at bounding box center [129, 422] width 32 height 13
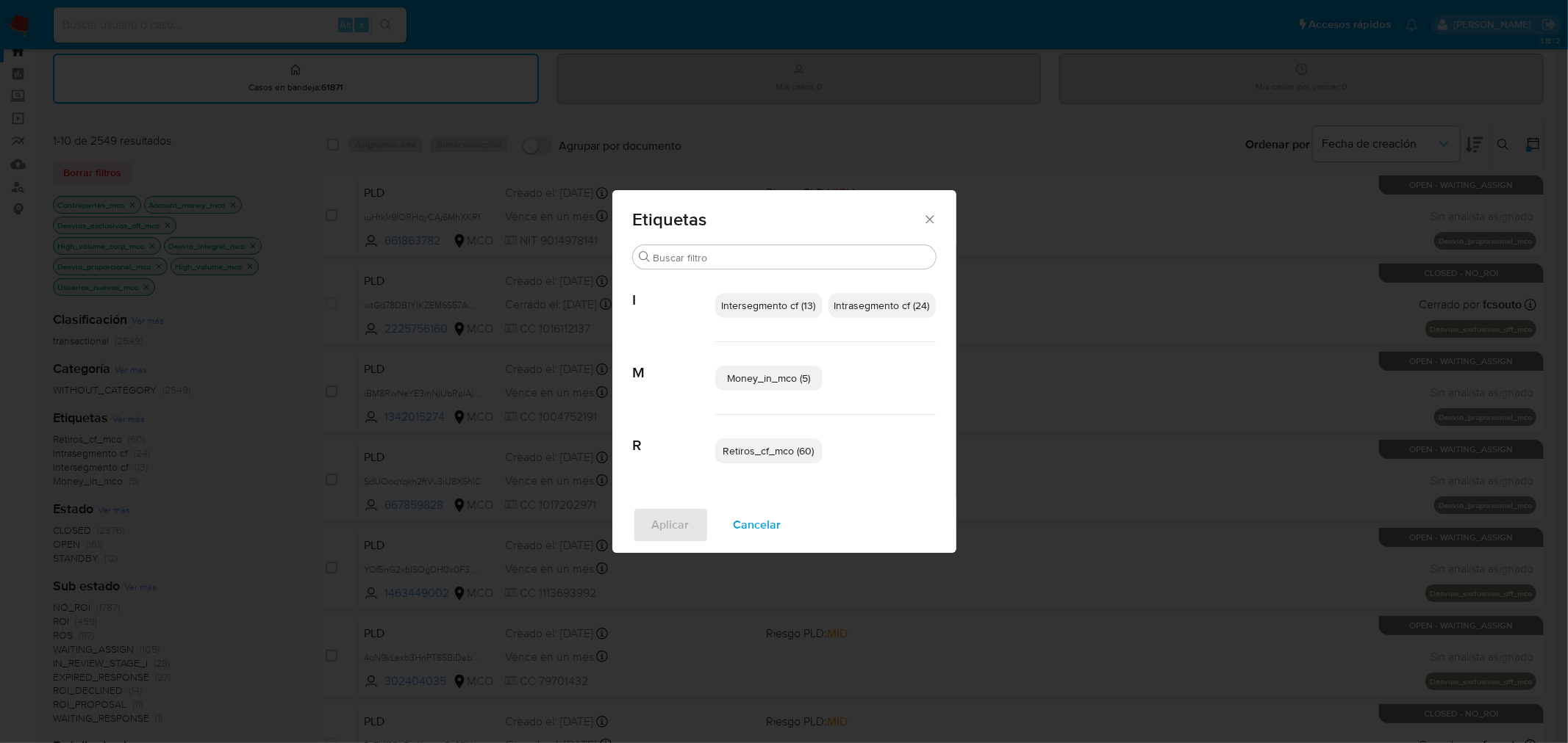
click at [931, 218] on icon "Cerrar" at bounding box center [929, 219] width 8 height 8
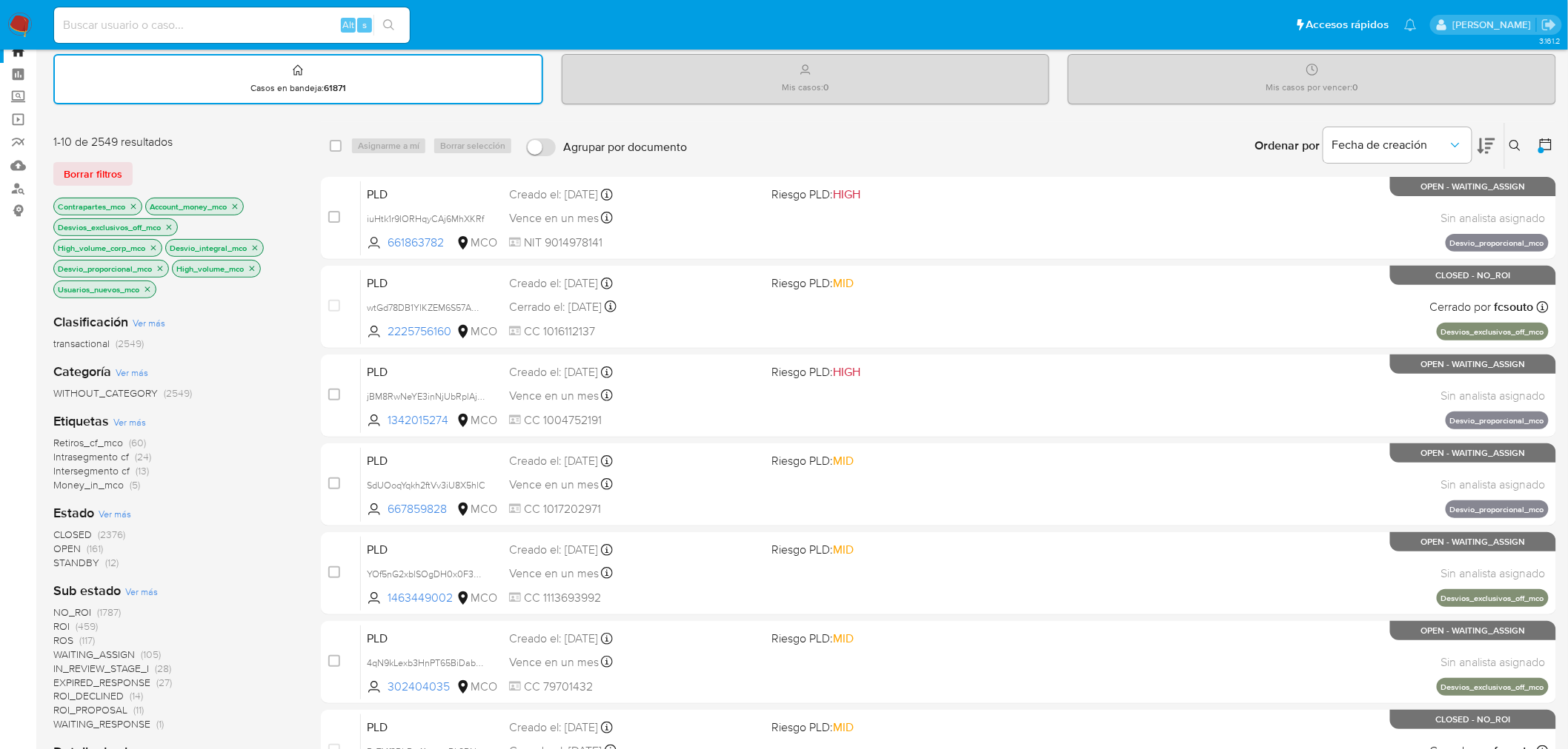
click at [163, 27] on input at bounding box center [232, 25] width 356 height 20
paste input "2705183688"
type input "2705183688"
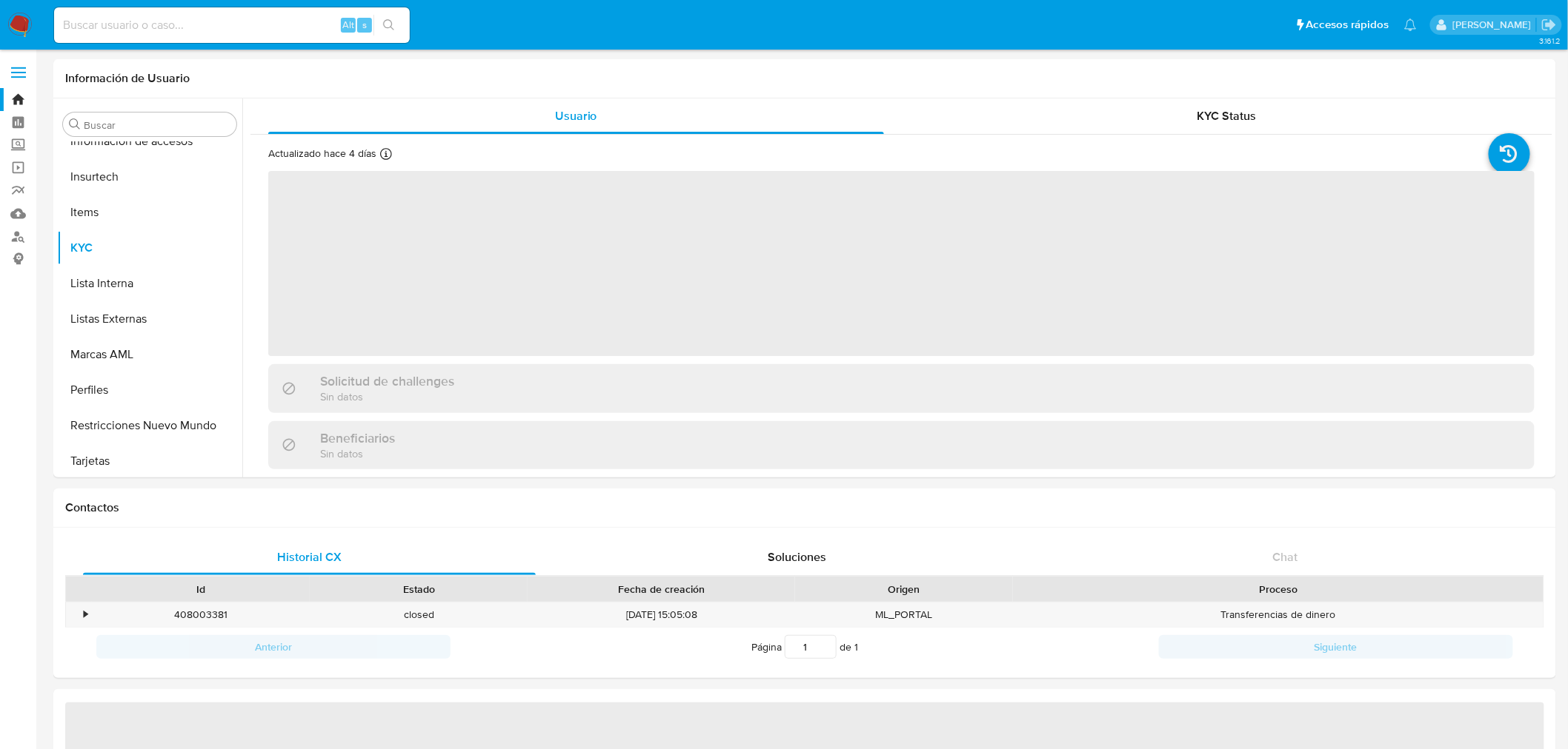
scroll to position [696, 0]
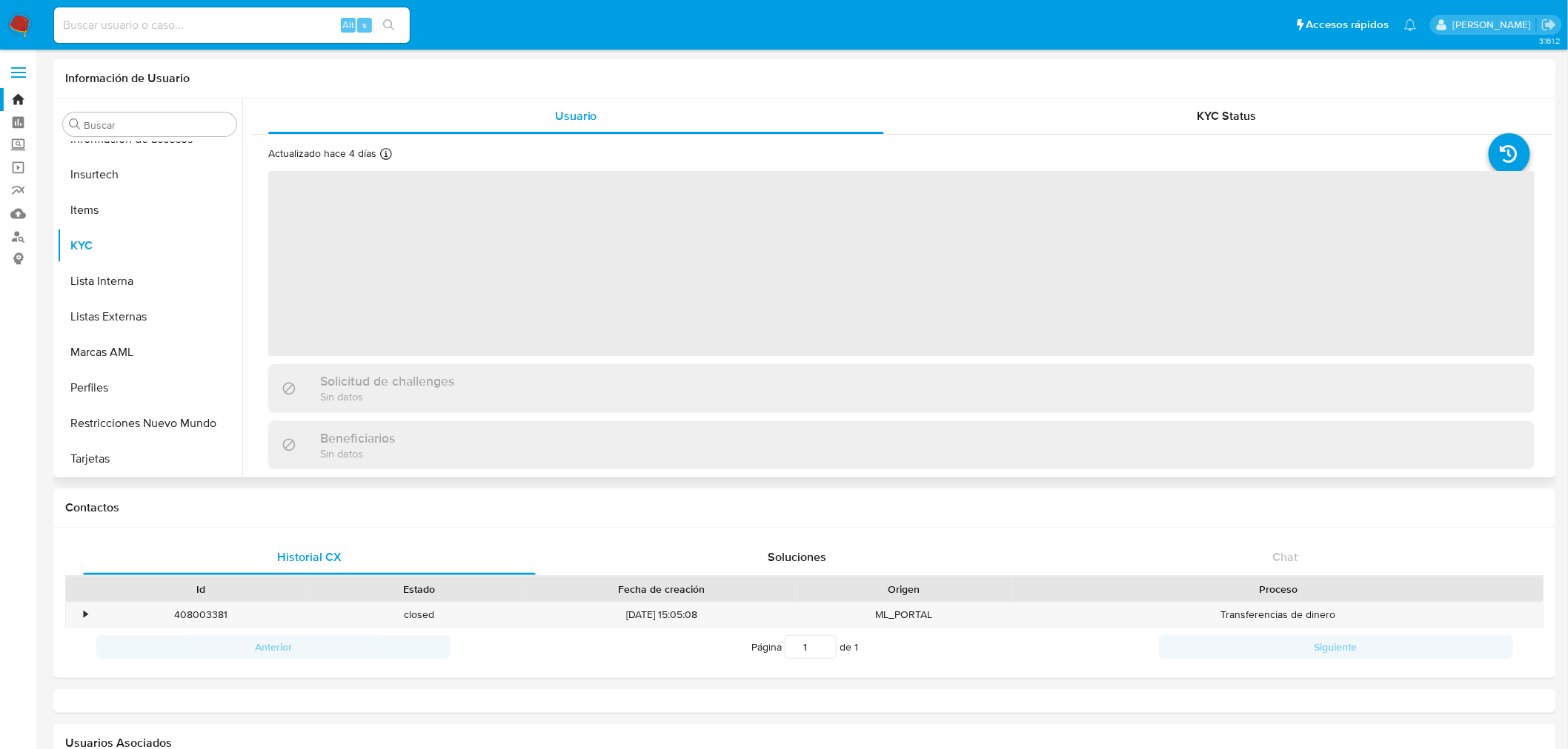
select select "10"
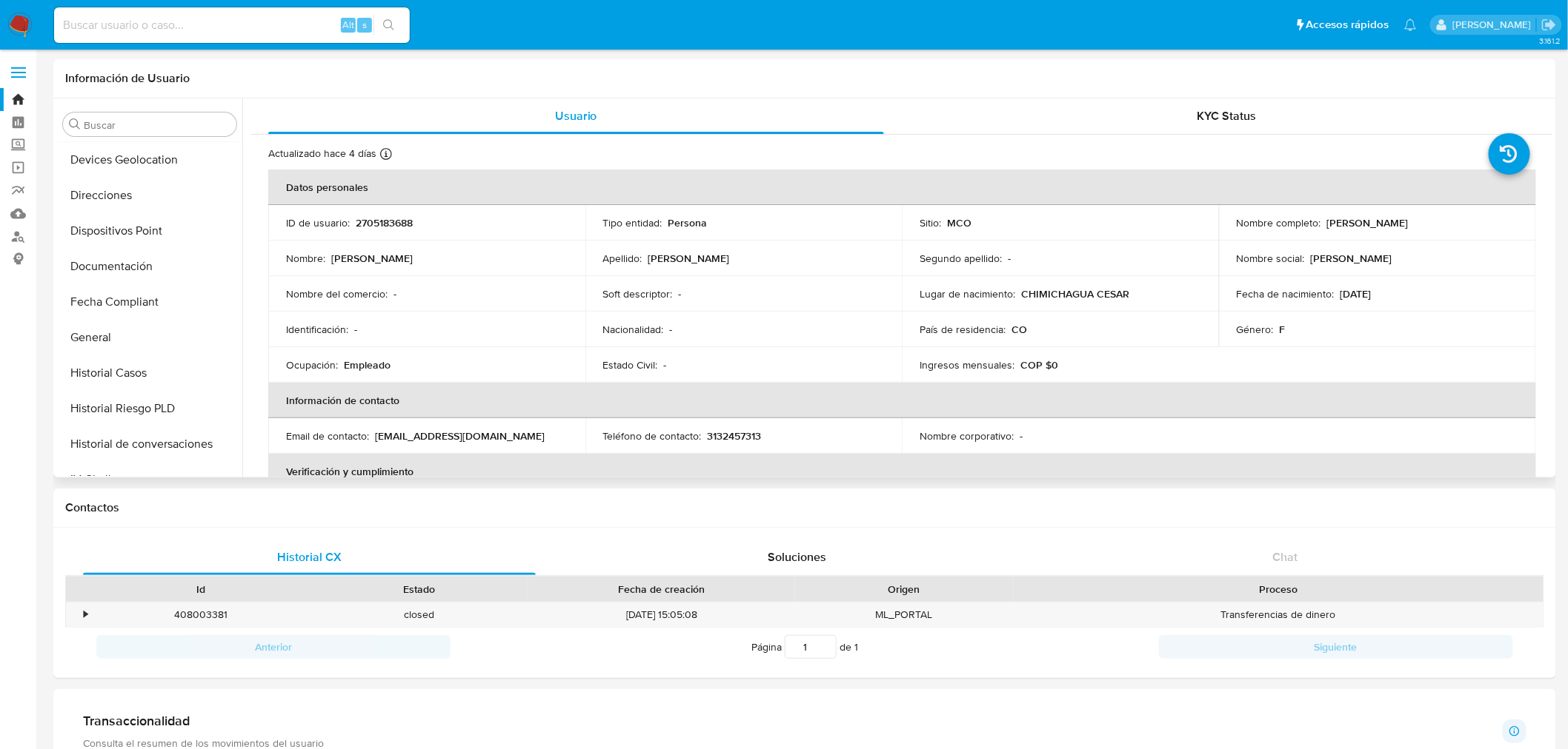
scroll to position [411, 0]
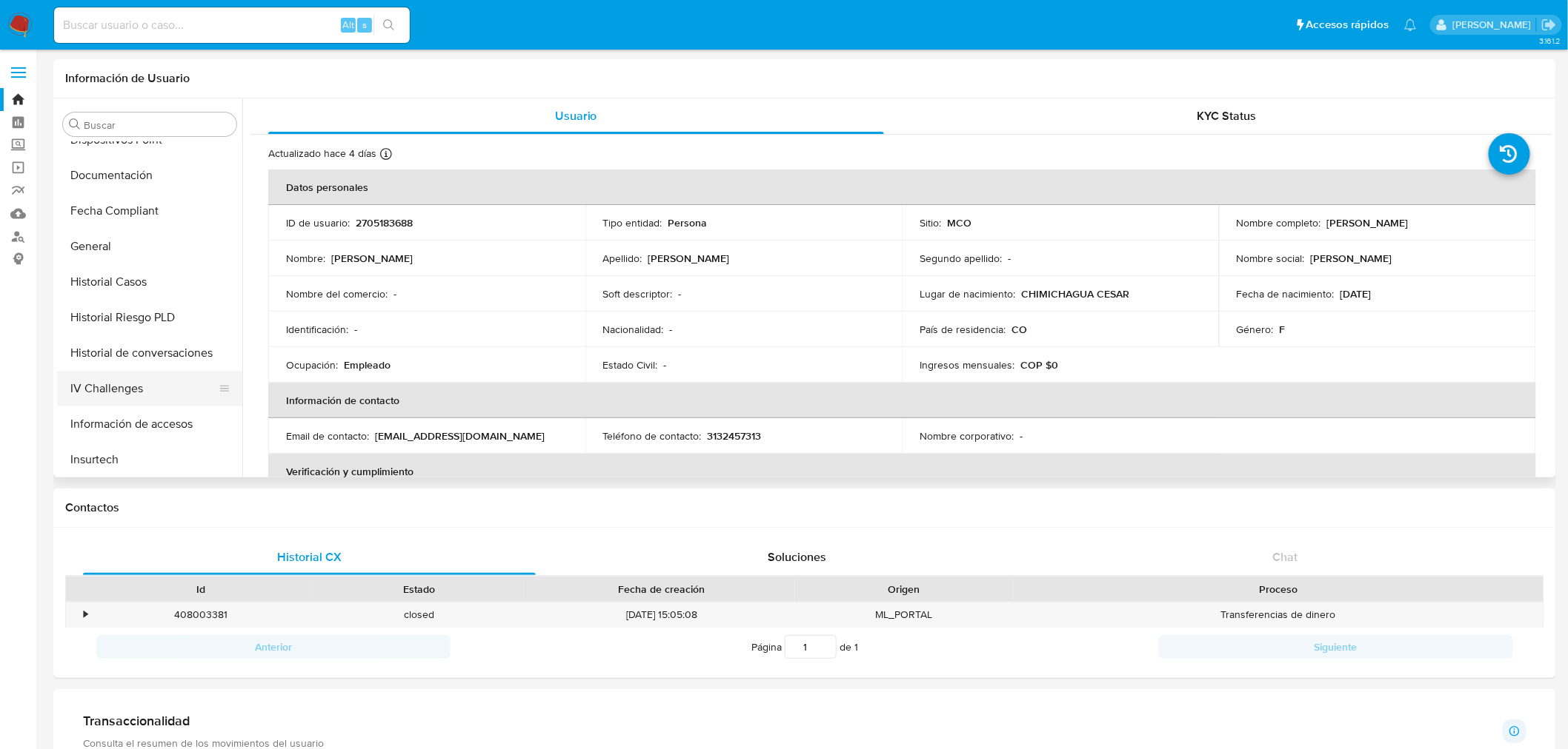
click at [129, 373] on button "IV Challenges" at bounding box center [144, 389] width 174 height 35
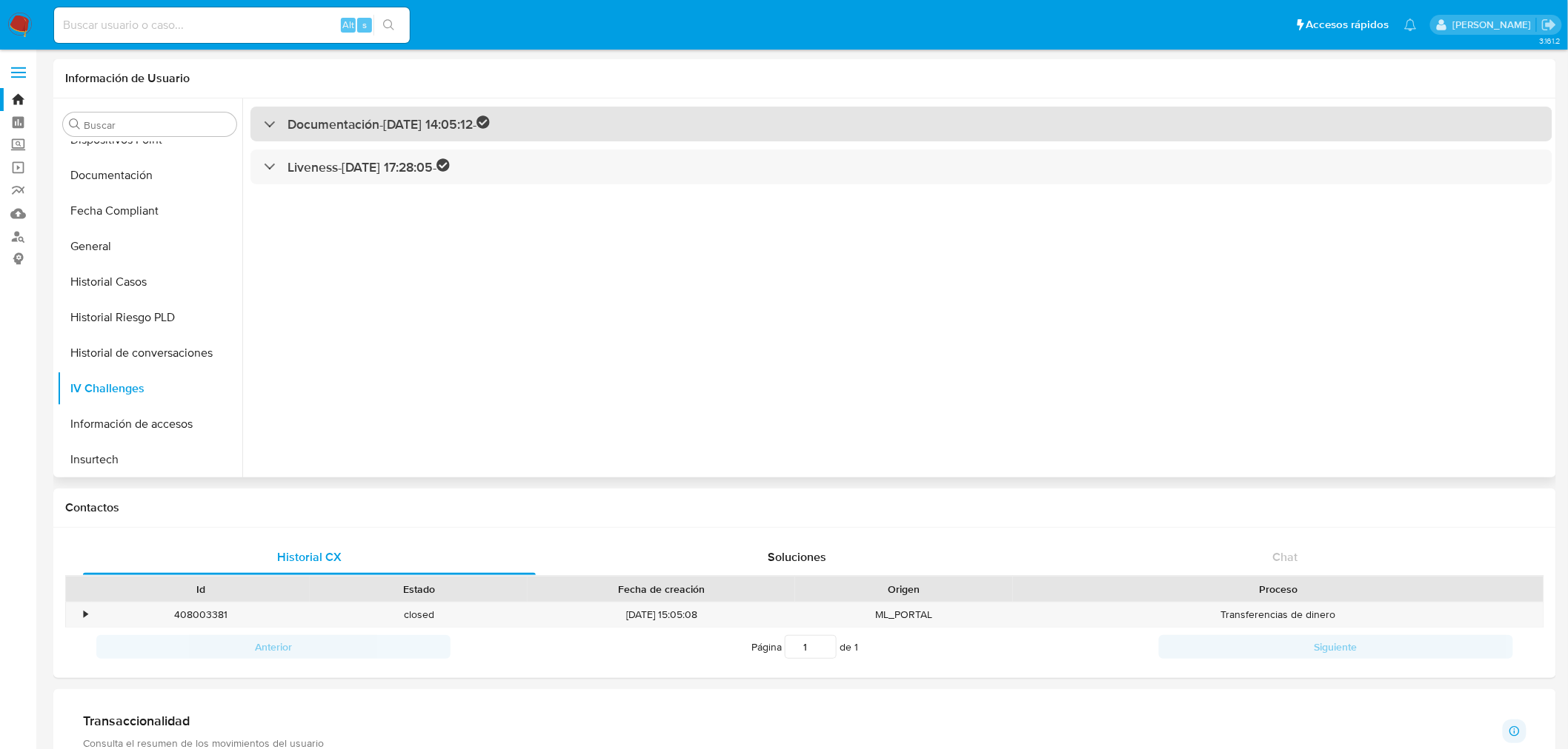
click at [358, 130] on h3 "Documentación - [DATE] 14:05:12 -" at bounding box center [388, 124] width 202 height 17
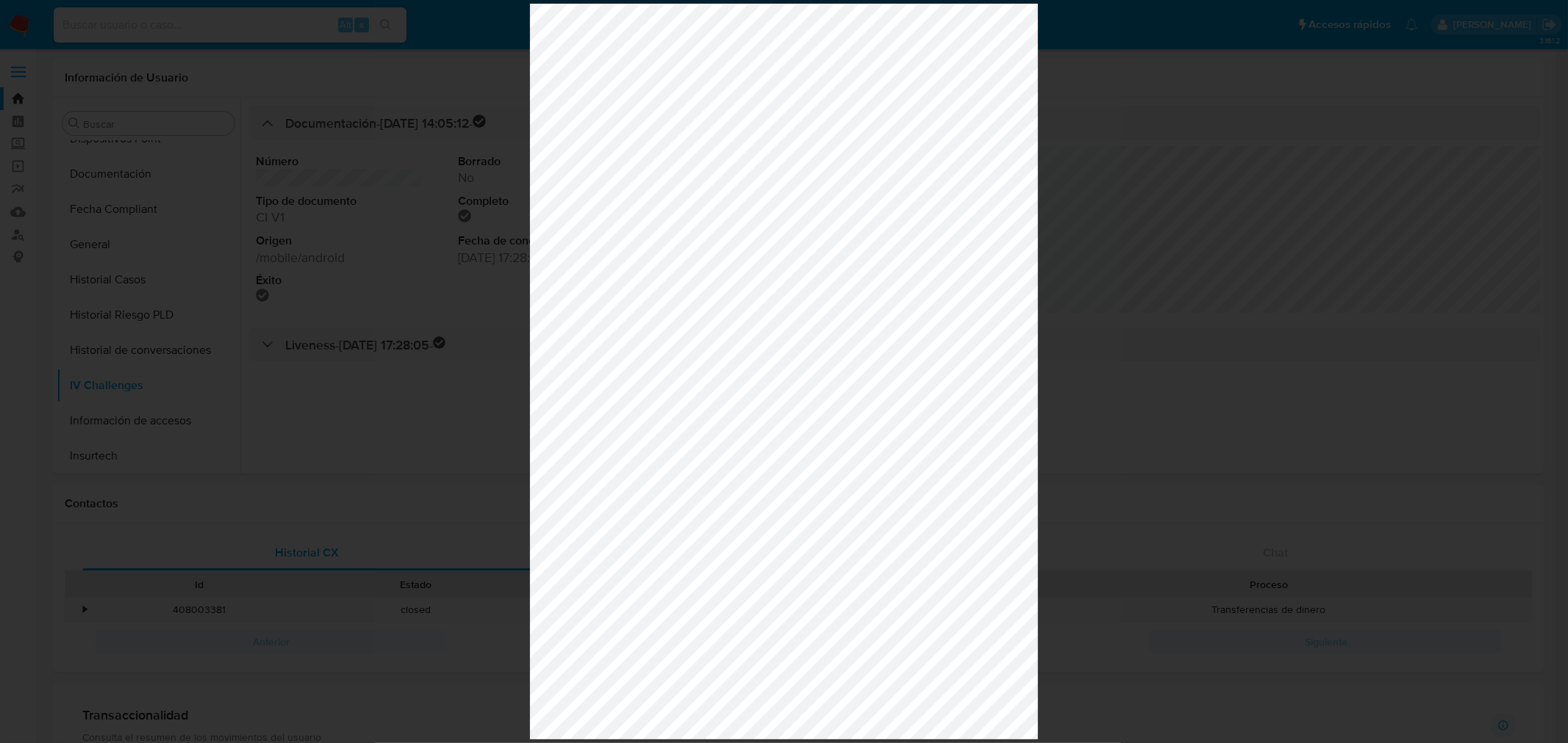
drag, startPoint x: 1164, startPoint y: 195, endPoint x: 1093, endPoint y: 572, distance: 383.6
click at [1165, 197] on div at bounding box center [784, 372] width 1568 height 743
click at [1488, 420] on div at bounding box center [784, 372] width 1568 height 743
